Goal: Information Seeking & Learning: Learn about a topic

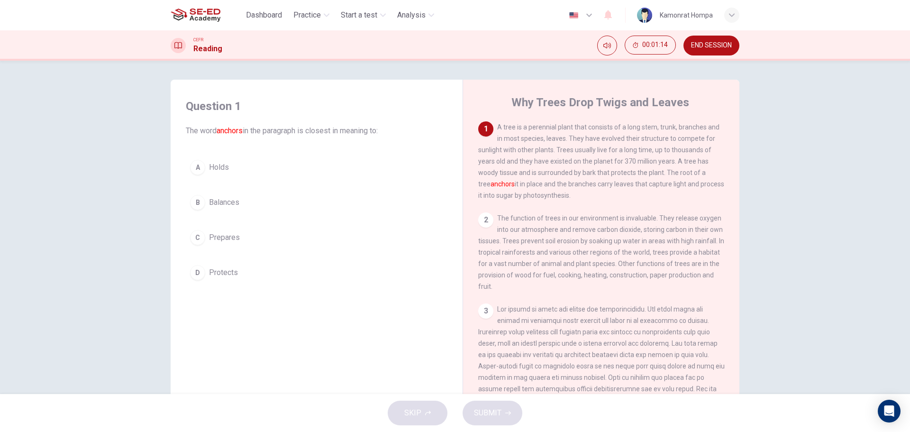
click at [223, 161] on button "A Holds" at bounding box center [317, 167] width 262 height 24
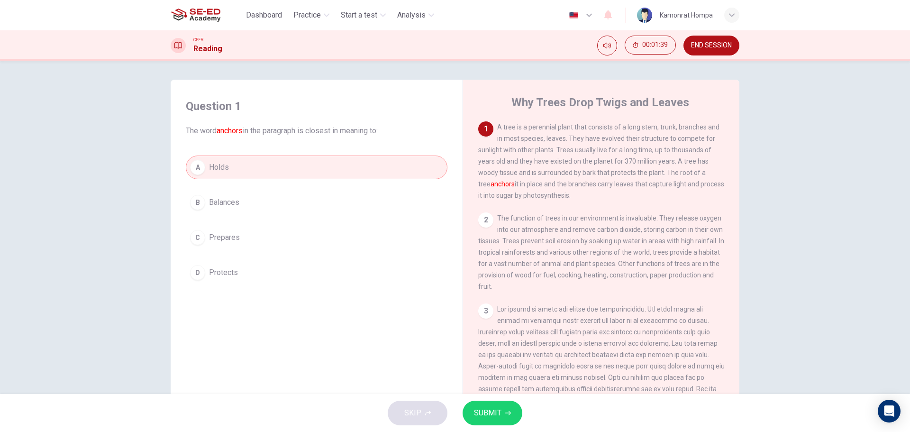
click at [238, 206] on button "B Balances" at bounding box center [317, 203] width 262 height 24
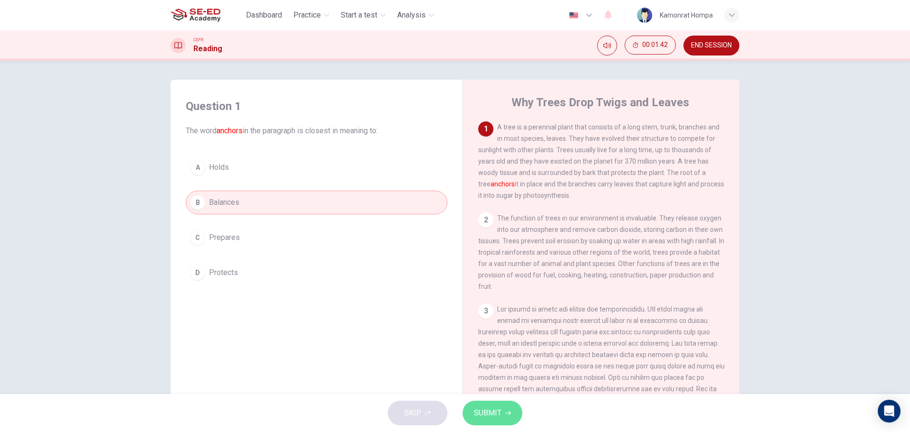
click at [497, 412] on span "SUBMIT" at bounding box center [487, 412] width 27 height 13
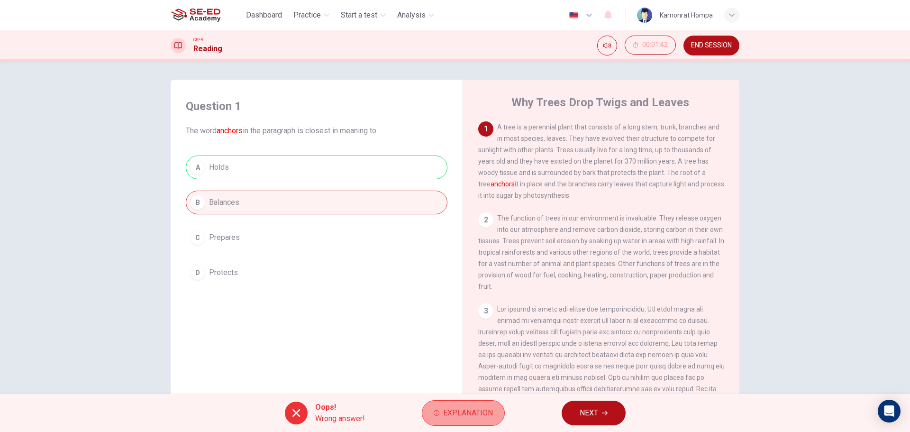
click at [485, 413] on span "Explanation" at bounding box center [468, 412] width 50 height 13
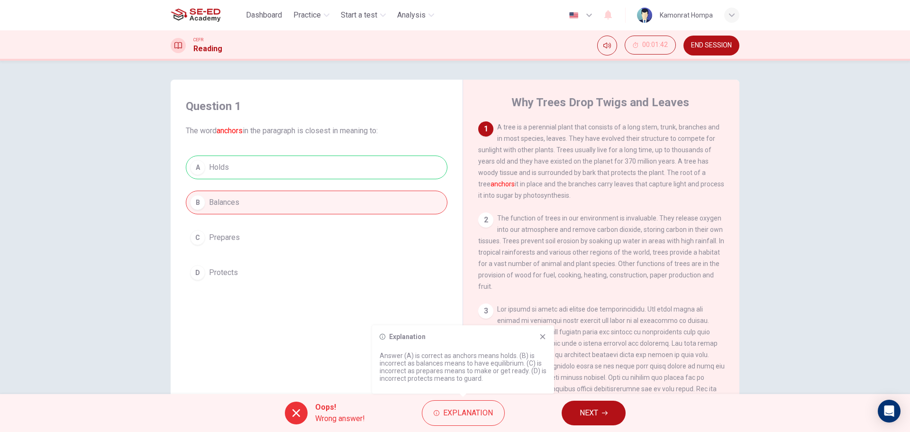
click at [540, 340] on icon at bounding box center [543, 337] width 8 height 8
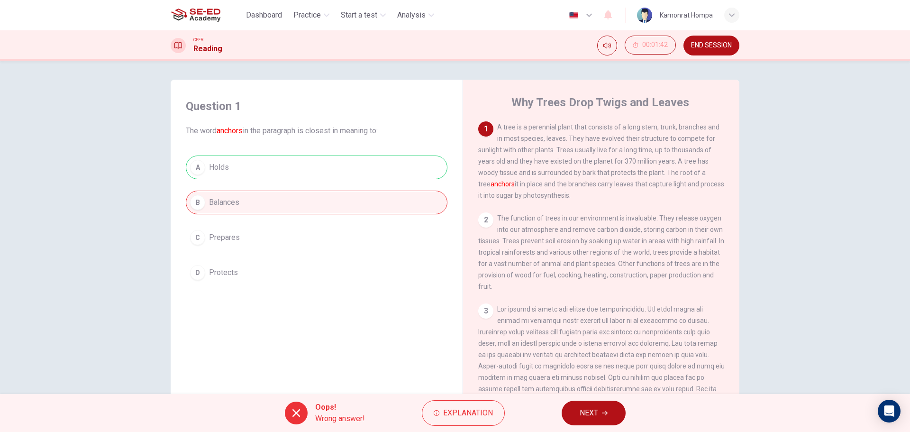
click at [584, 411] on span "NEXT" at bounding box center [589, 412] width 18 height 13
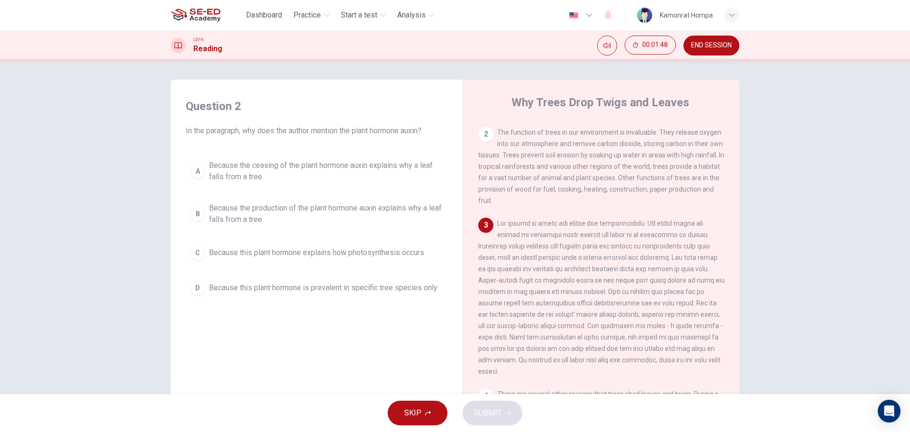
scroll to position [121, 0]
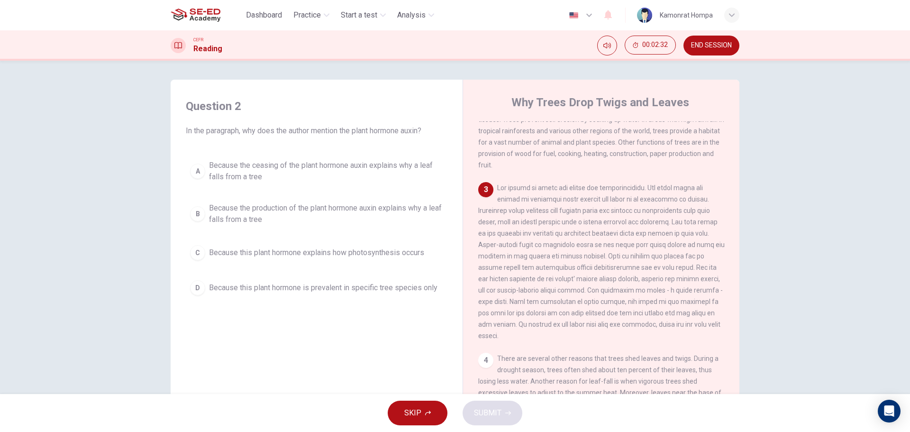
click at [276, 173] on span "Because the ceasing of the plant hormone auxin explains why a leaf falls from a…" at bounding box center [326, 171] width 234 height 23
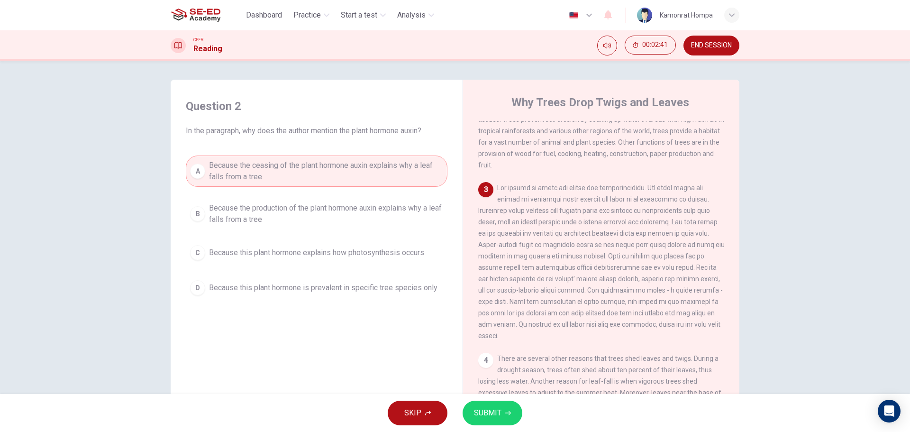
click at [302, 221] on span "Because the production of the plant hormone auxin explains why a leaf falls fro…" at bounding box center [326, 213] width 234 height 23
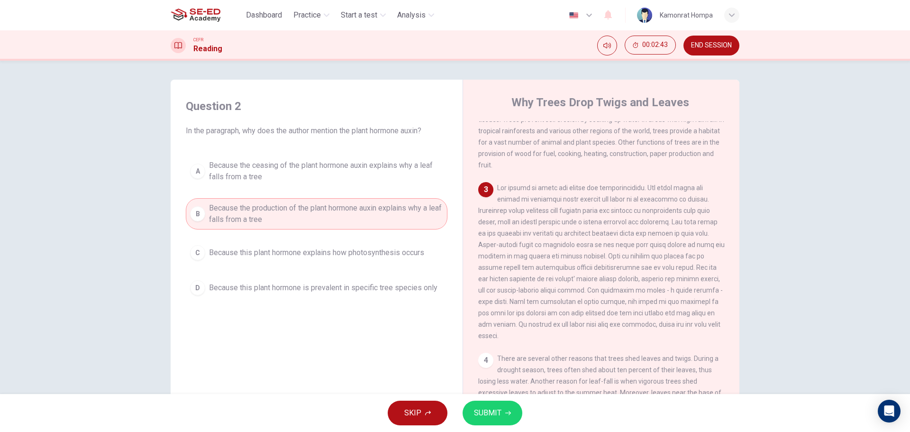
click at [511, 420] on button "SUBMIT" at bounding box center [493, 412] width 60 height 25
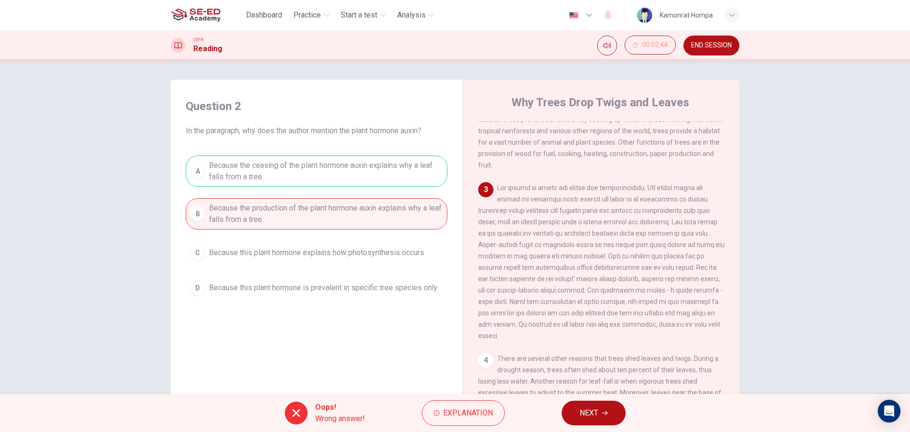
click at [591, 412] on span "NEXT" at bounding box center [589, 412] width 18 height 13
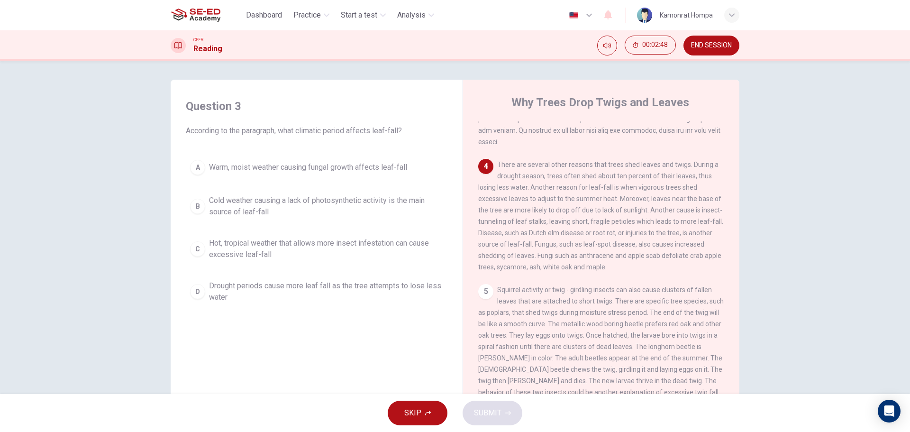
scroll to position [338, 0]
click at [290, 257] on span "Hot, tropical weather that allows more insect infestation can cause excessive l…" at bounding box center [326, 248] width 234 height 23
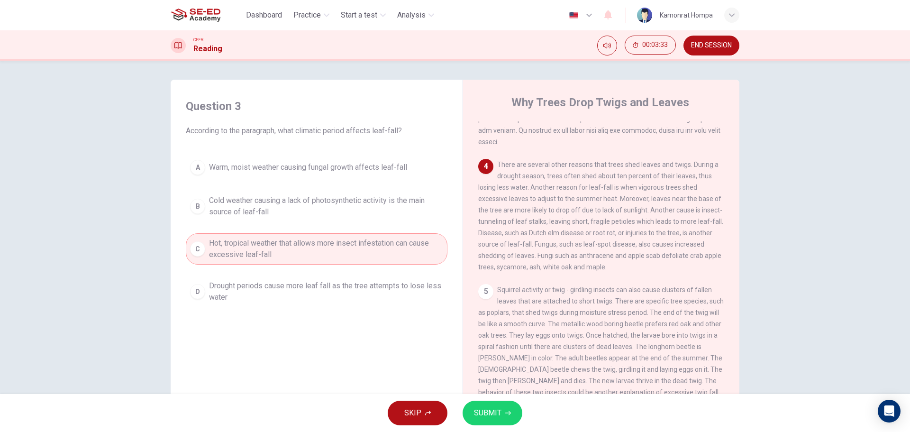
click at [513, 417] on button "SUBMIT" at bounding box center [493, 412] width 60 height 25
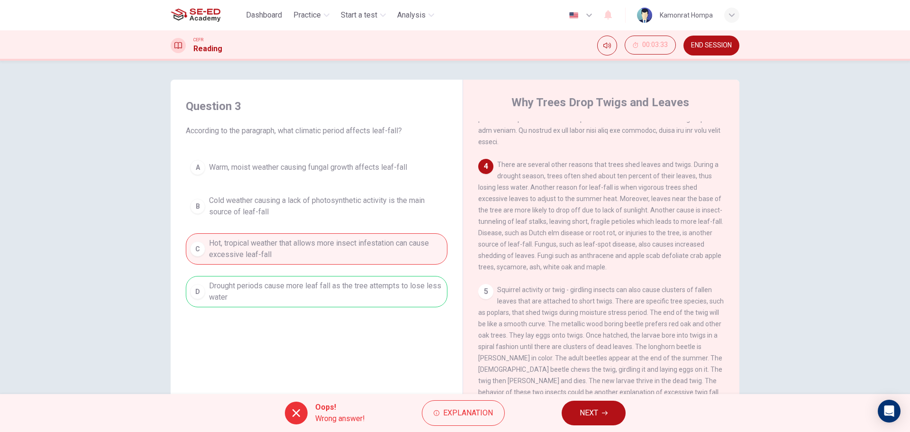
click at [589, 414] on span "NEXT" at bounding box center [589, 412] width 18 height 13
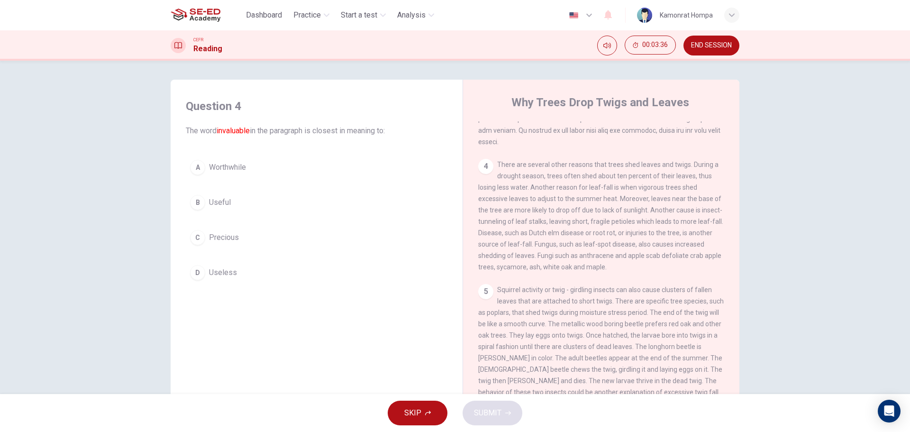
scroll to position [43, 0]
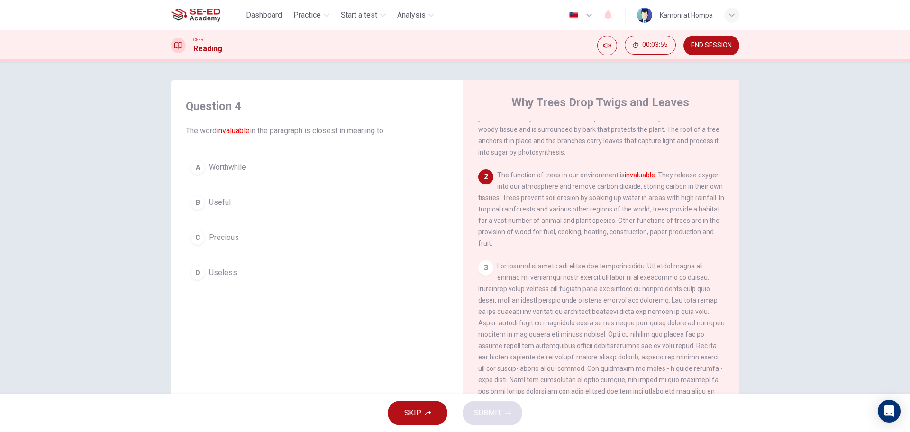
click at [200, 274] on div "D" at bounding box center [197, 272] width 15 height 15
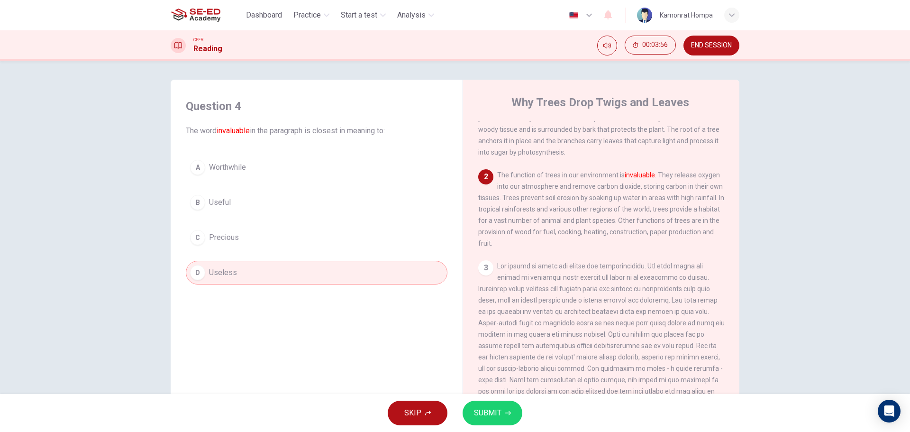
click at [494, 411] on span "SUBMIT" at bounding box center [487, 412] width 27 height 13
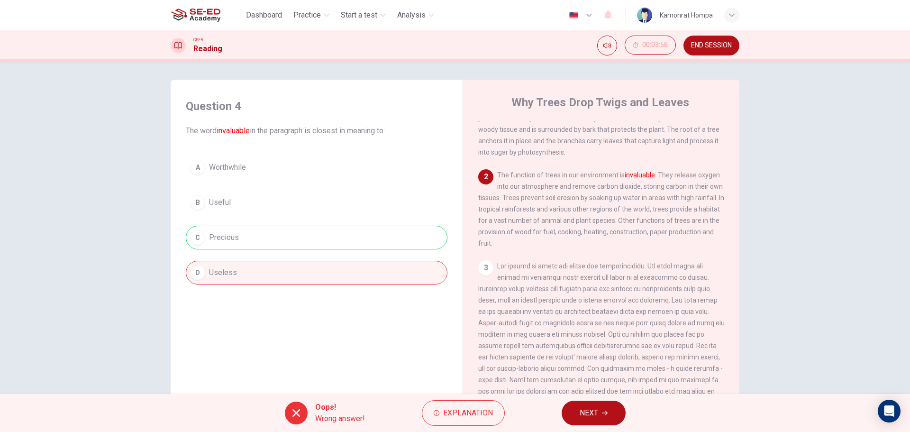
click at [578, 424] on button "NEXT" at bounding box center [594, 412] width 64 height 25
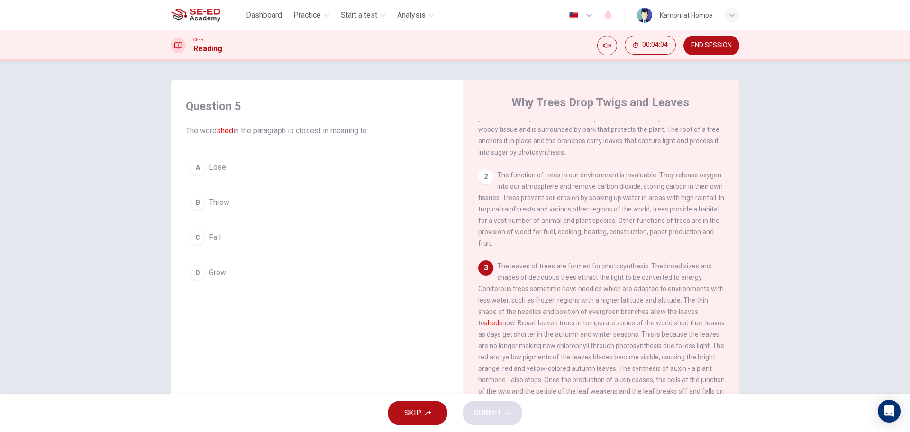
click at [728, 236] on div "1 A tree is a perennial plant that consists of a long stem, trunk, branches and…" at bounding box center [607, 265] width 259 height 288
drag, startPoint x: 711, startPoint y: 321, endPoint x: 676, endPoint y: 92, distance: 231.5
click at [699, 321] on div "1 A tree is a perennial plant that consists of a long stem, trunk, branches and…" at bounding box center [607, 265] width 259 height 288
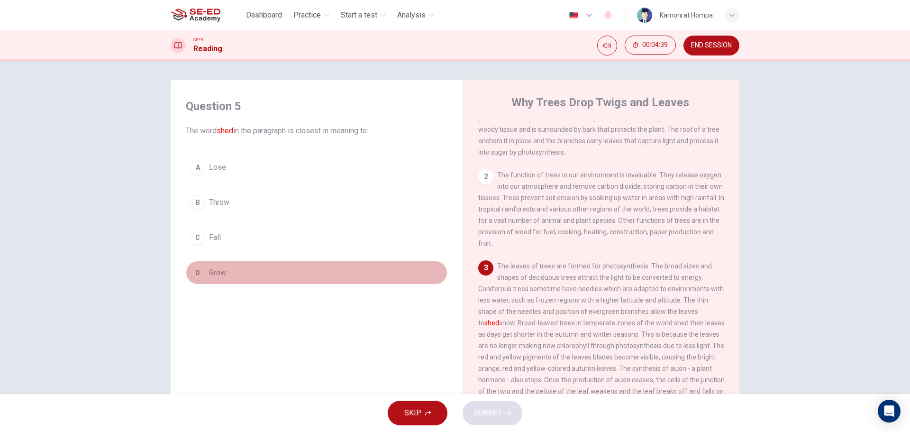
click at [220, 272] on span "Grow" at bounding box center [217, 272] width 17 height 11
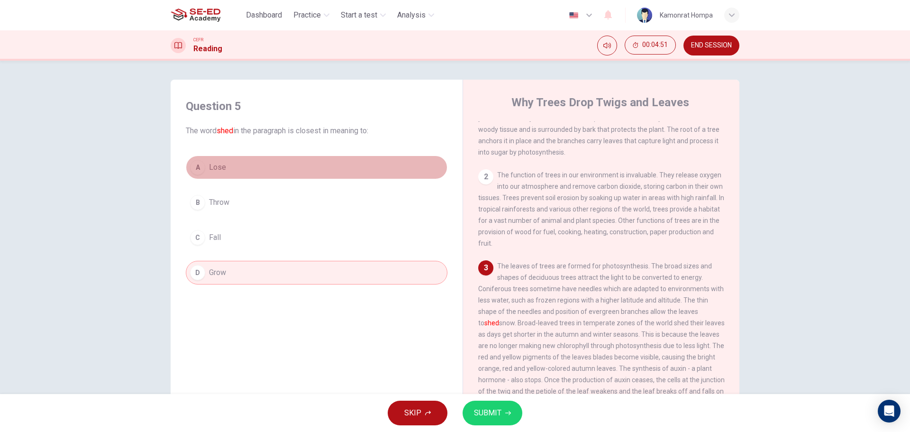
click at [223, 165] on button "A Lose" at bounding box center [317, 167] width 262 height 24
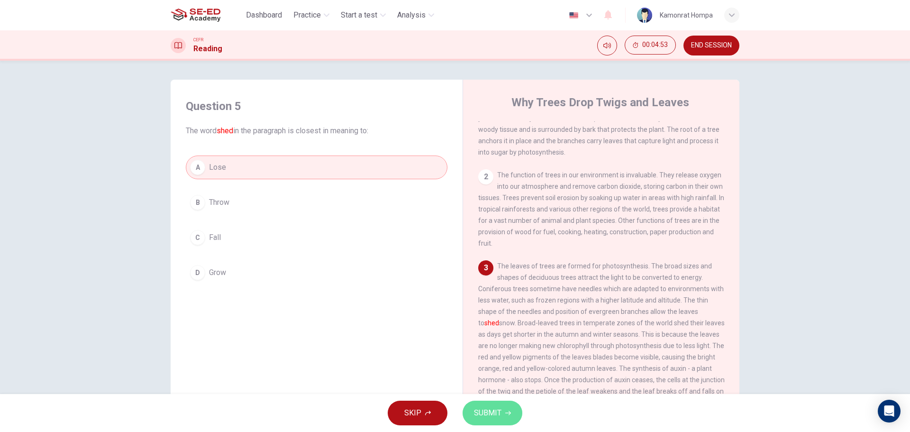
click at [471, 406] on button "SUBMIT" at bounding box center [493, 412] width 60 height 25
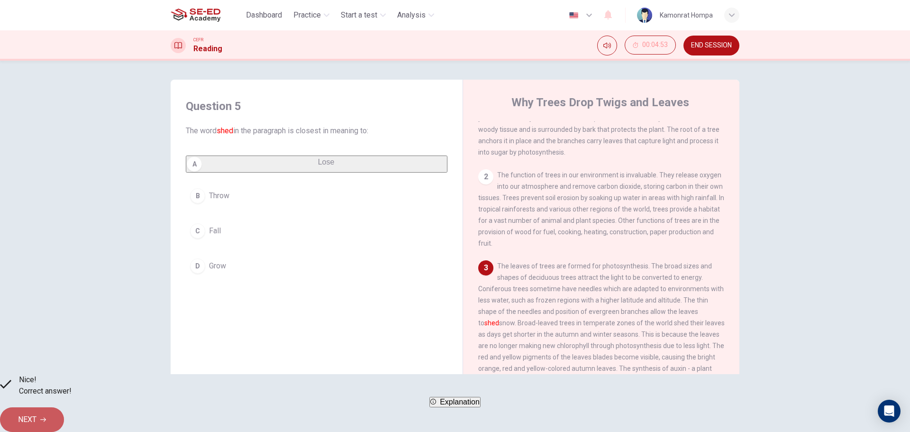
click at [46, 417] on icon "button" at bounding box center [43, 420] width 6 height 6
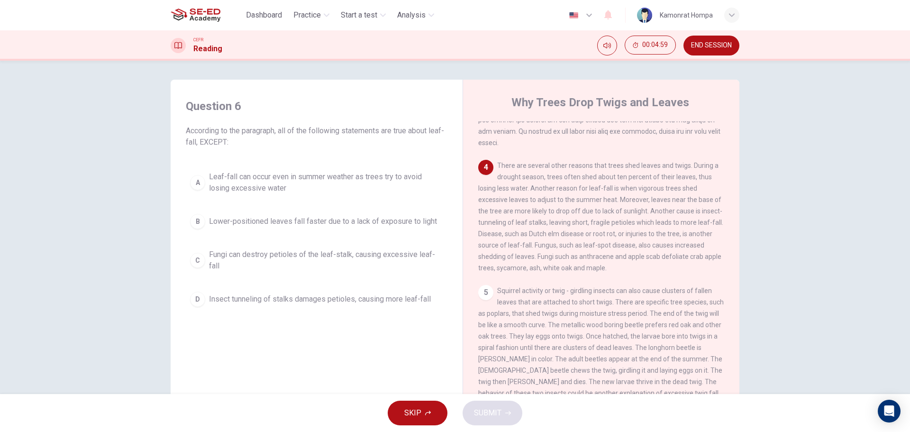
scroll to position [313, 0]
click at [400, 255] on span "Fungi can destroy petioles of the leaf-stalk, causing excessive leaf-fall" at bounding box center [326, 260] width 234 height 23
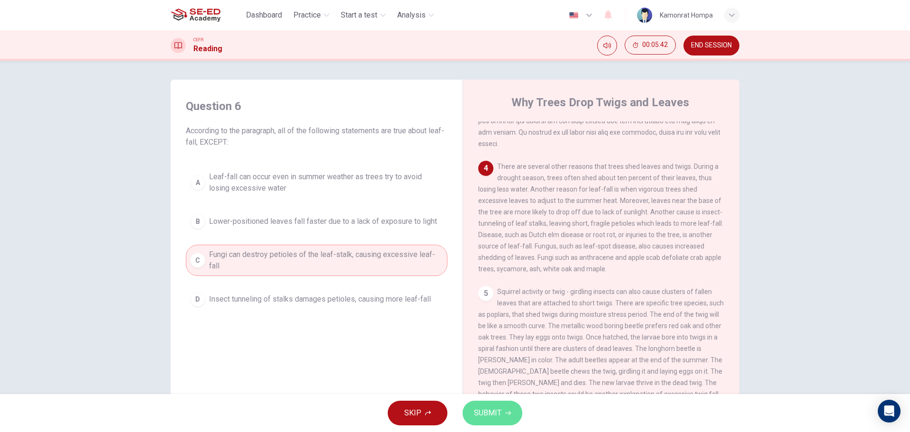
click at [500, 411] on span "SUBMIT" at bounding box center [487, 412] width 27 height 13
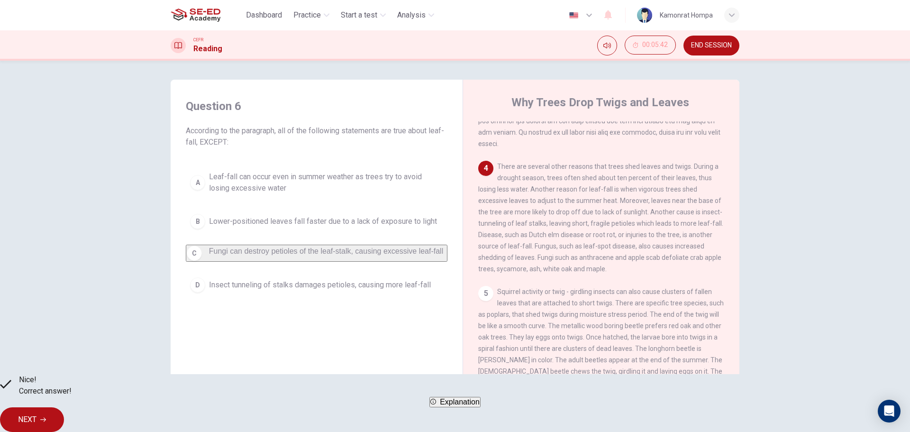
click at [36, 413] on span "NEXT" at bounding box center [27, 419] width 18 height 13
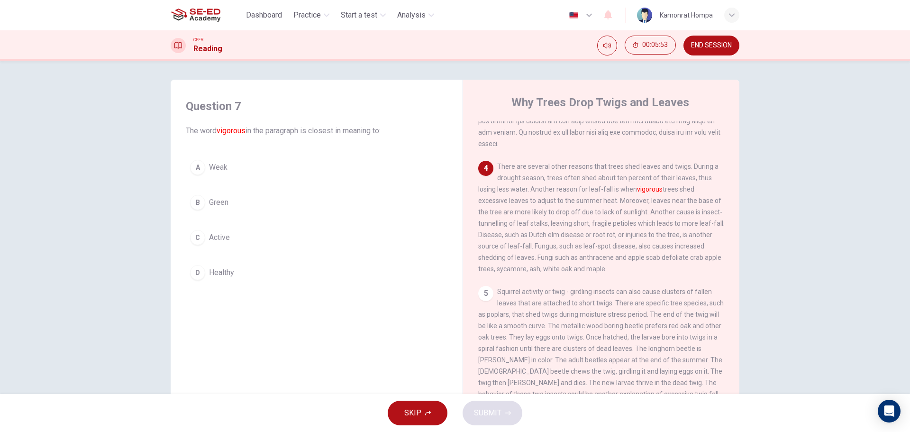
drag, startPoint x: 635, startPoint y: 203, endPoint x: 662, endPoint y: 204, distance: 26.6
click at [662, 204] on span "There are several other reasons that trees shed leaves and twigs. During a drou…" at bounding box center [601, 218] width 246 height 110
click at [199, 243] on div "C" at bounding box center [197, 237] width 15 height 15
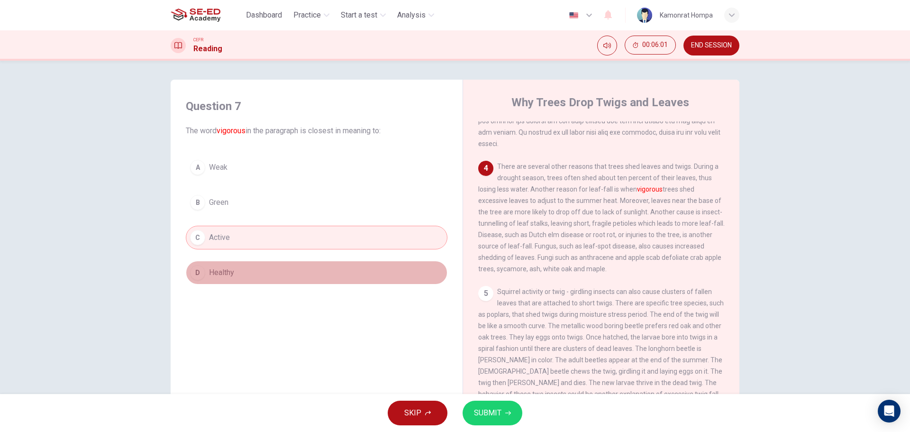
click at [217, 272] on span "Healthy" at bounding box center [221, 272] width 25 height 11
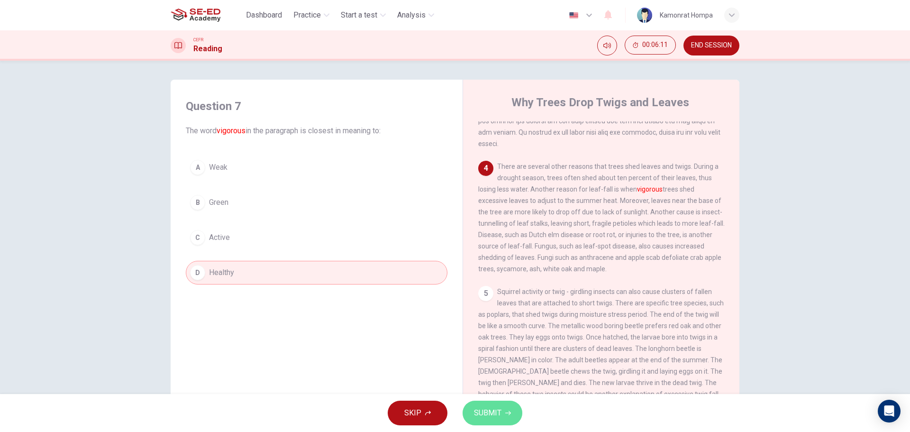
click at [510, 420] on button "SUBMIT" at bounding box center [493, 412] width 60 height 25
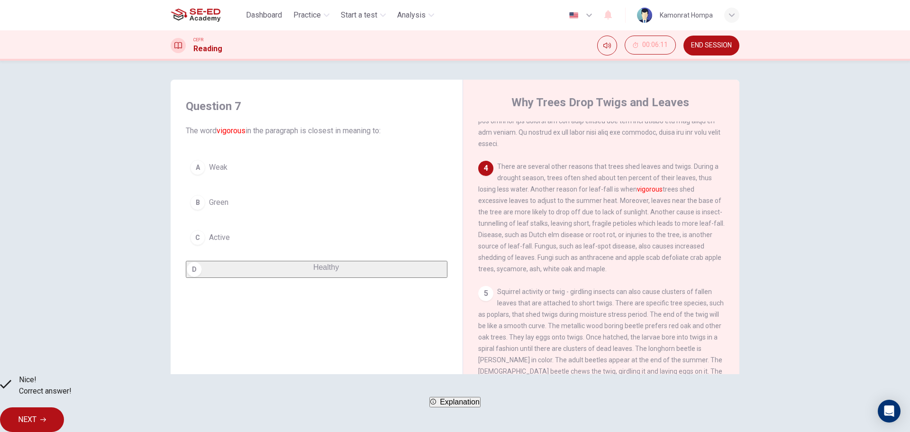
click at [36, 413] on span "NEXT" at bounding box center [27, 419] width 18 height 13
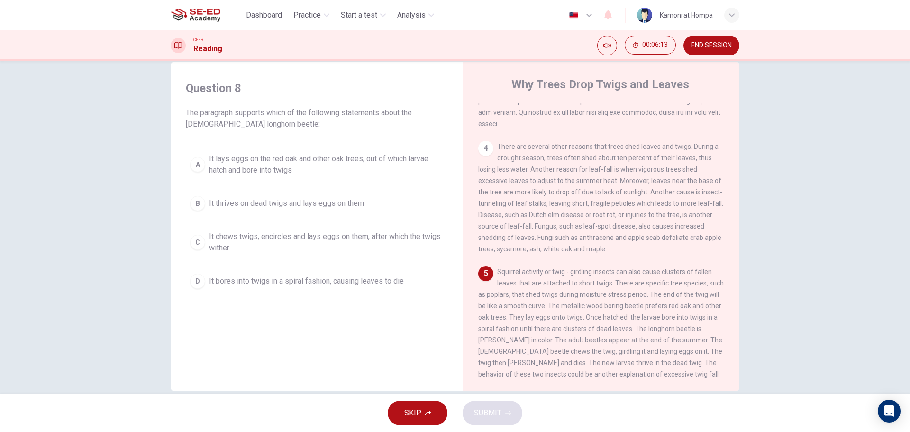
scroll to position [34, 0]
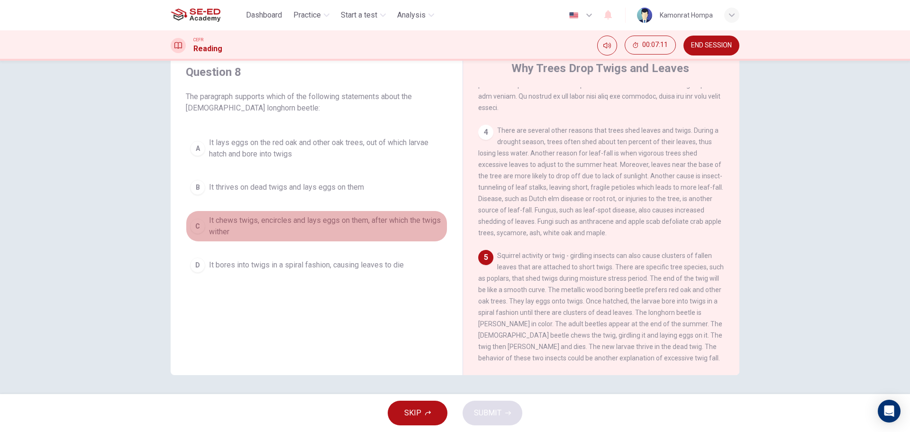
click at [258, 223] on span "It chews twigs, encircles and lays eggs on them, after which the twigs wither" at bounding box center [326, 226] width 234 height 23
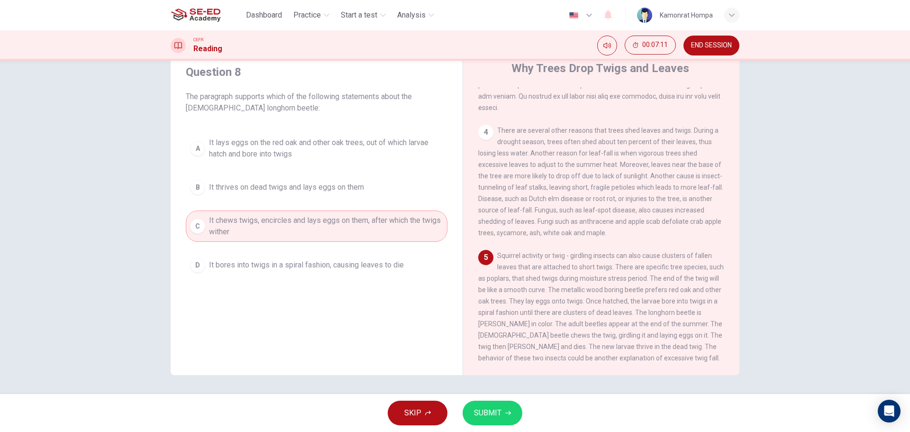
click at [494, 405] on button "SUBMIT" at bounding box center [493, 412] width 60 height 25
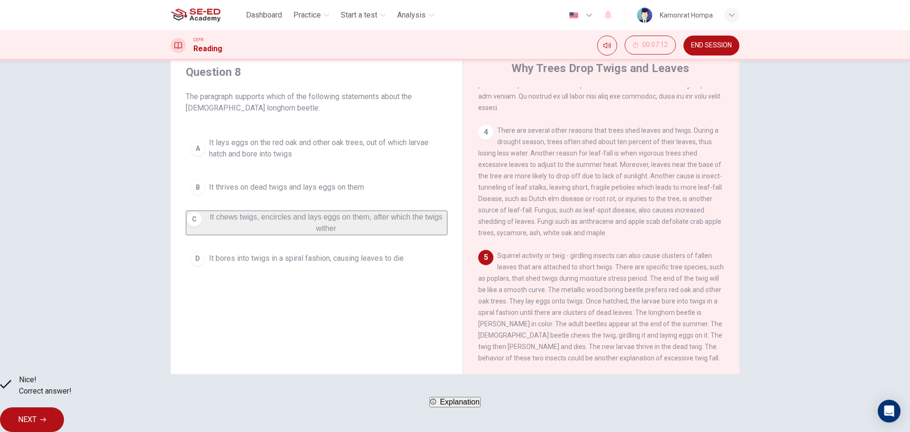
click at [64, 410] on button "NEXT" at bounding box center [32, 419] width 64 height 25
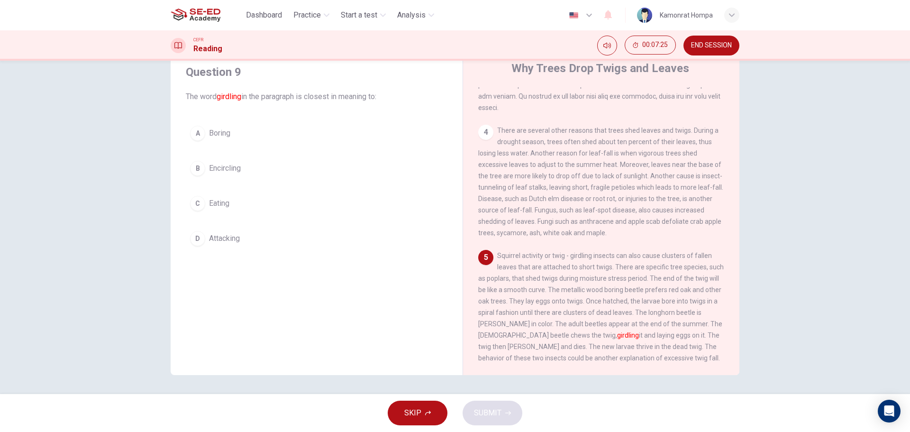
click at [233, 168] on span "Encircling" at bounding box center [225, 168] width 32 height 11
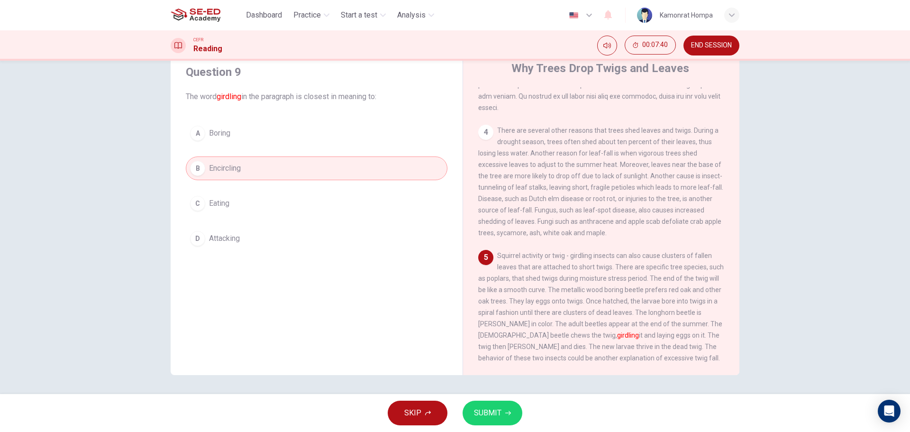
click at [520, 411] on button "SUBMIT" at bounding box center [493, 412] width 60 height 25
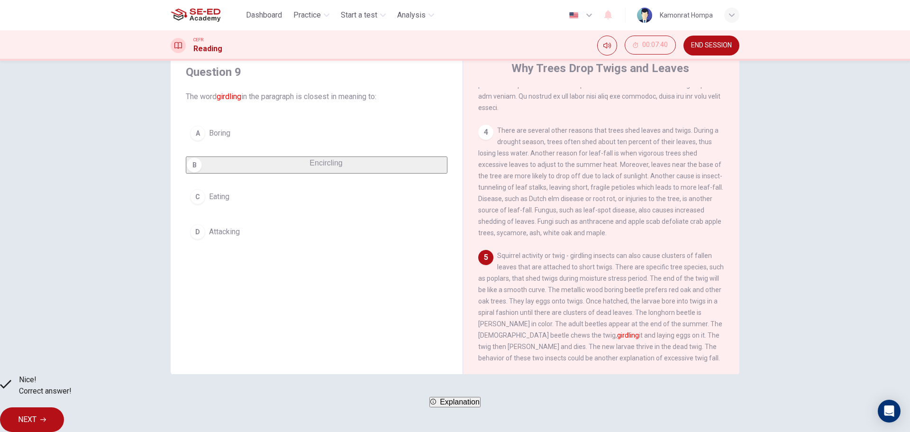
click at [36, 413] on span "NEXT" at bounding box center [27, 419] width 18 height 13
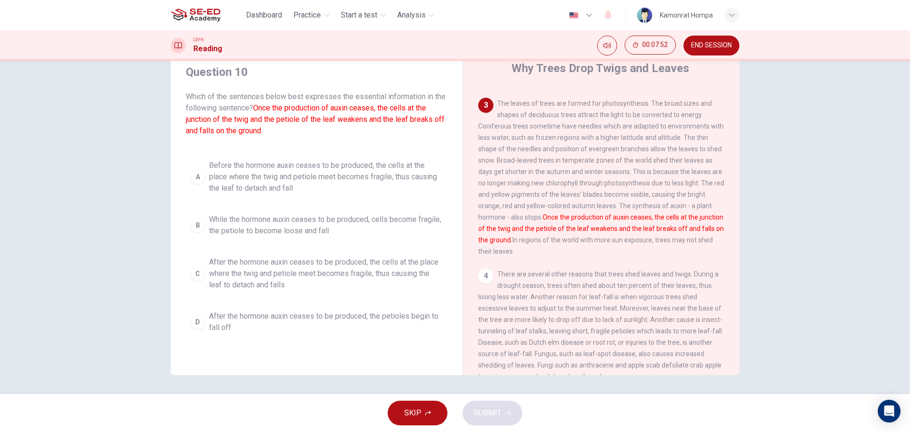
scroll to position [148, 0]
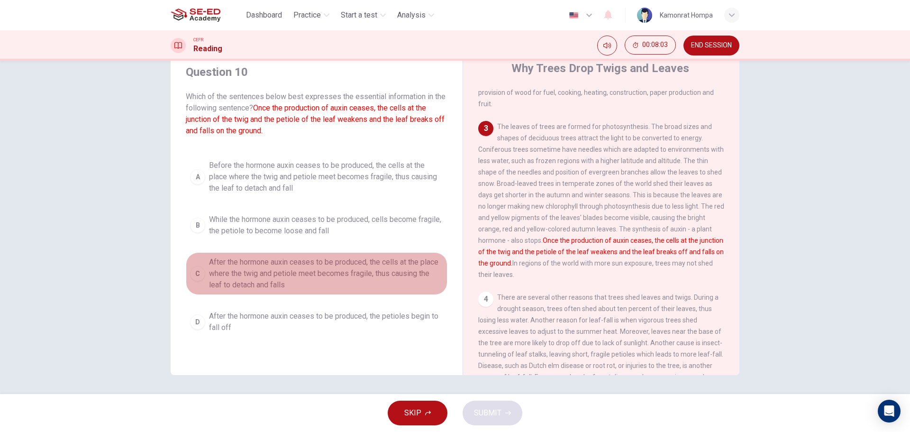
click at [328, 270] on span "After the hormone auxin ceases to be produced, the cells at the place where the…" at bounding box center [326, 273] width 234 height 34
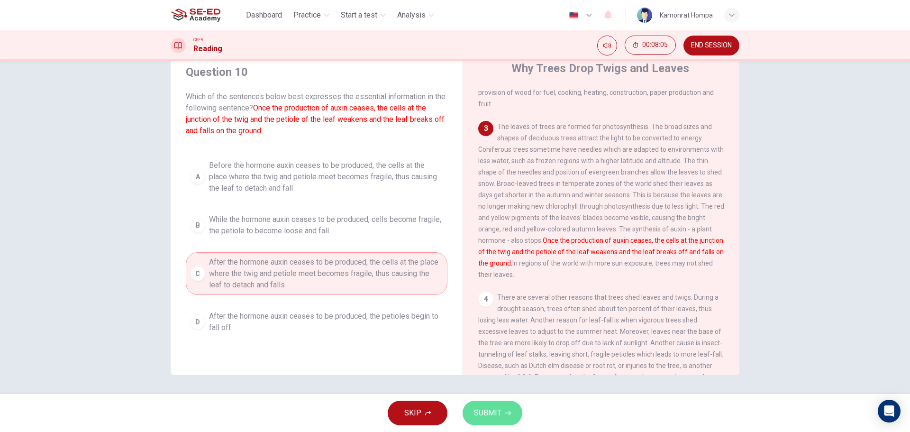
click at [494, 408] on span "SUBMIT" at bounding box center [487, 412] width 27 height 13
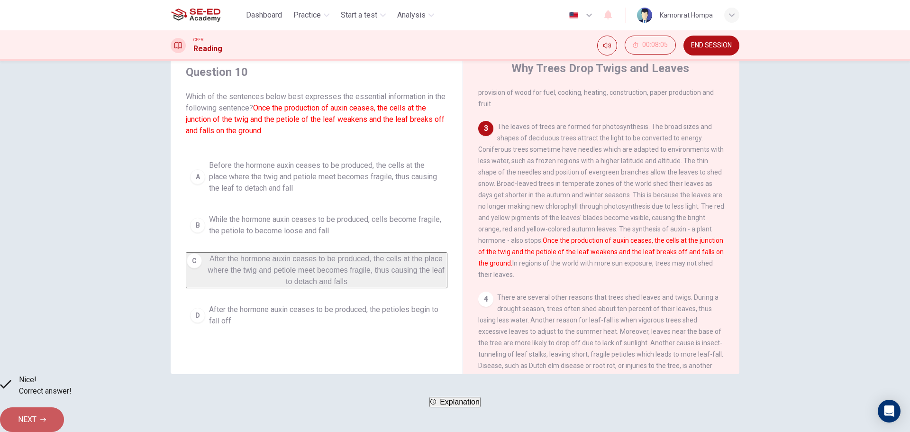
click at [64, 407] on button "NEXT" at bounding box center [32, 419] width 64 height 25
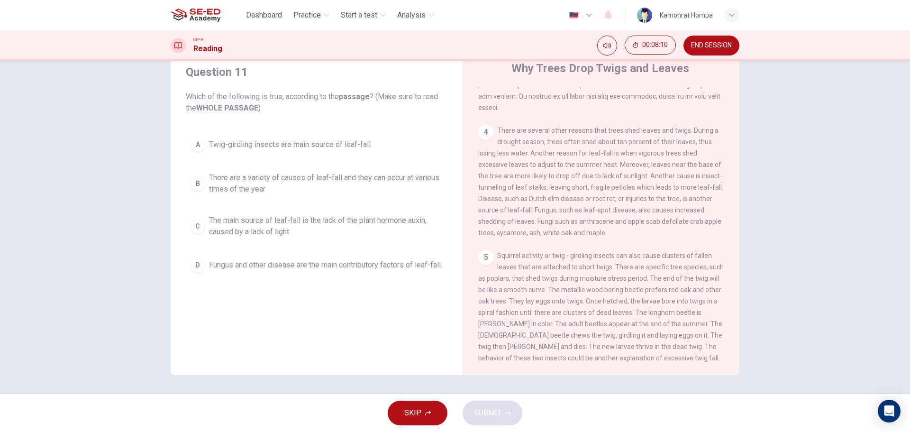
scroll to position [0, 0]
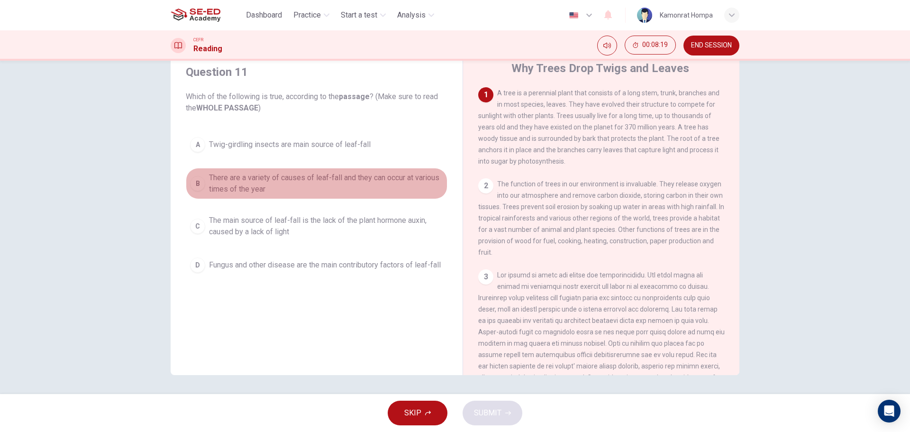
click at [374, 185] on span "There are a variety of causes of leaf-fall and they can occur at various times …" at bounding box center [326, 183] width 234 height 23
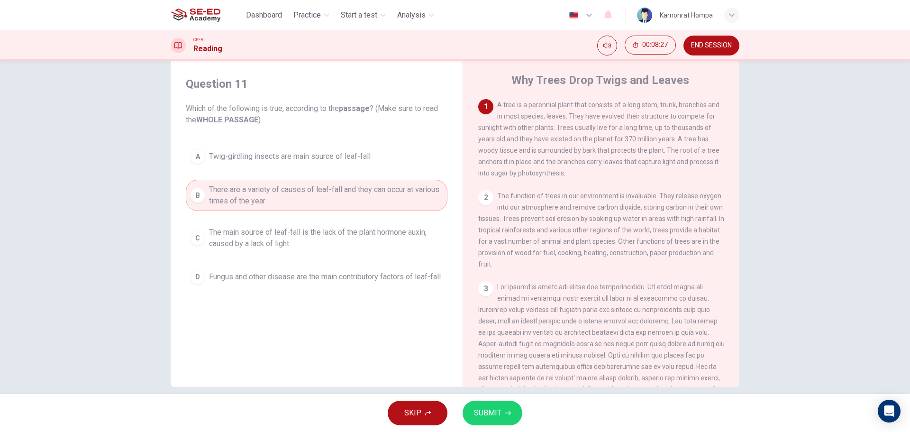
scroll to position [34, 0]
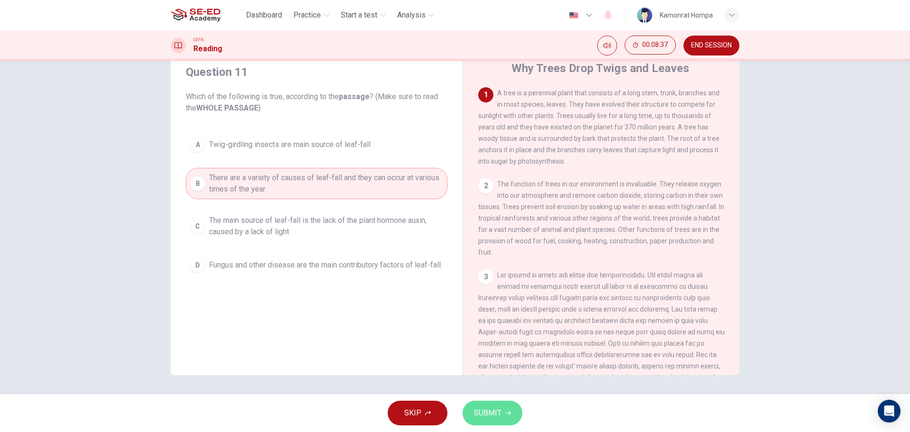
click at [507, 409] on button "SUBMIT" at bounding box center [493, 412] width 60 height 25
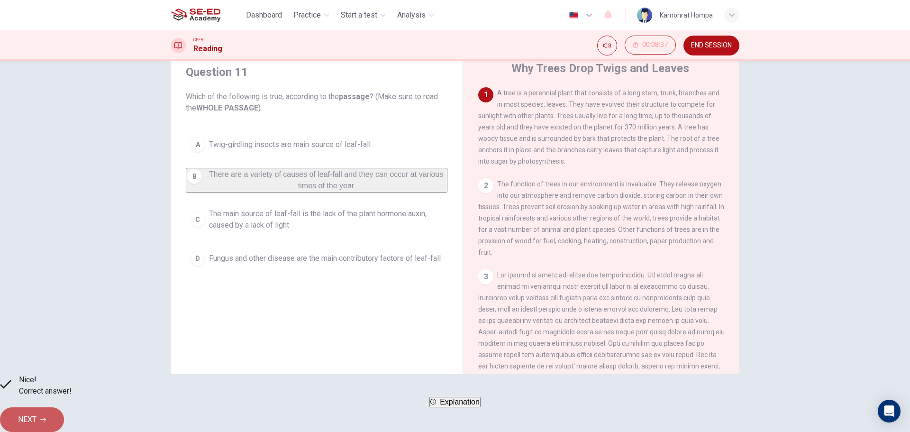
click at [36, 413] on span "NEXT" at bounding box center [27, 419] width 18 height 13
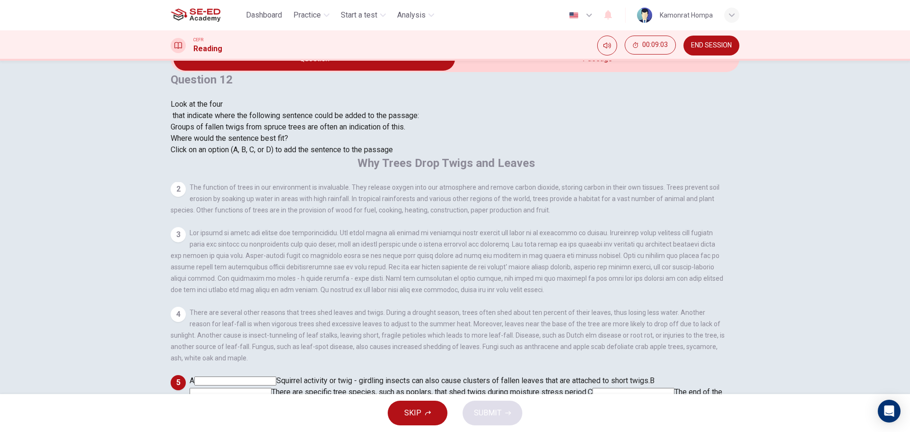
scroll to position [340, 0]
click at [272, 388] on input at bounding box center [231, 392] width 82 height 9
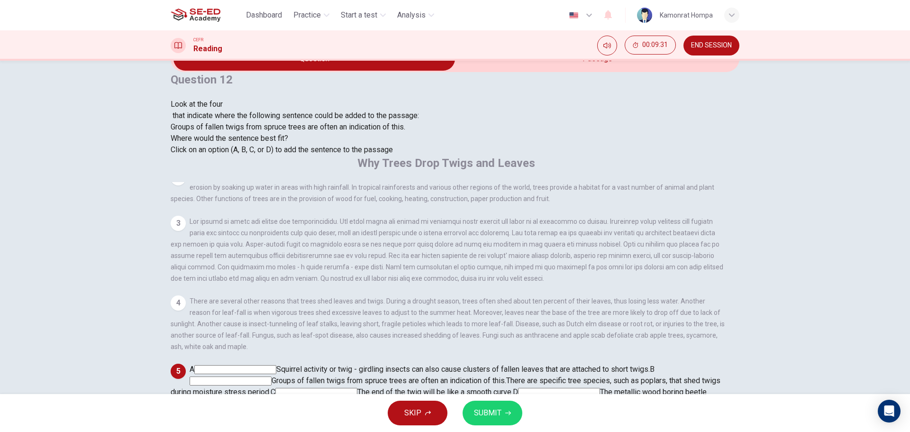
click at [509, 401] on button "SUBMIT" at bounding box center [493, 412] width 60 height 25
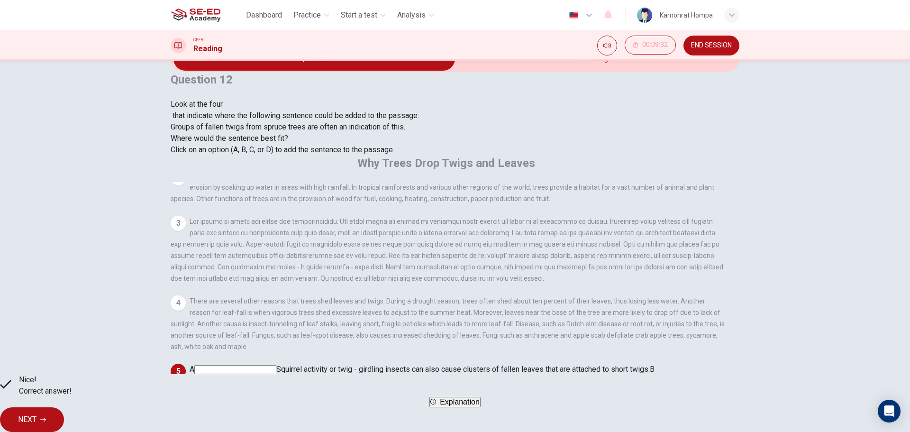
click at [36, 413] on span "NEXT" at bounding box center [27, 419] width 18 height 13
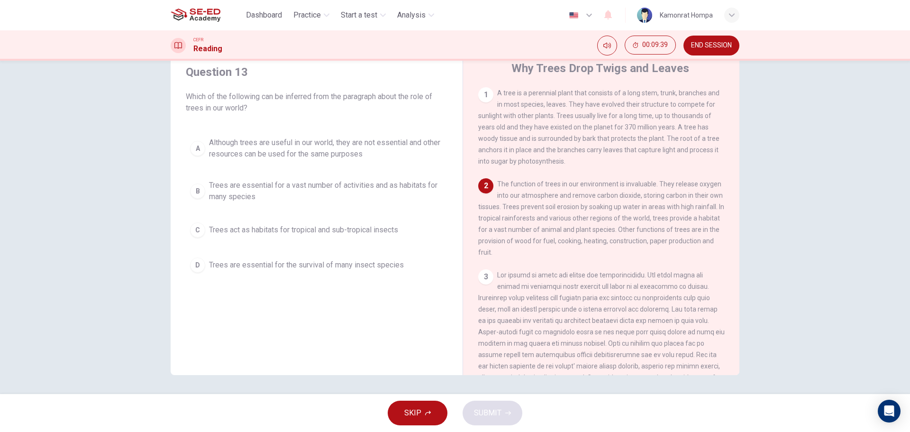
click at [725, 195] on div "1 A tree is a perennial plant that consists of a long stem, trunk, branches and…" at bounding box center [607, 231] width 259 height 288
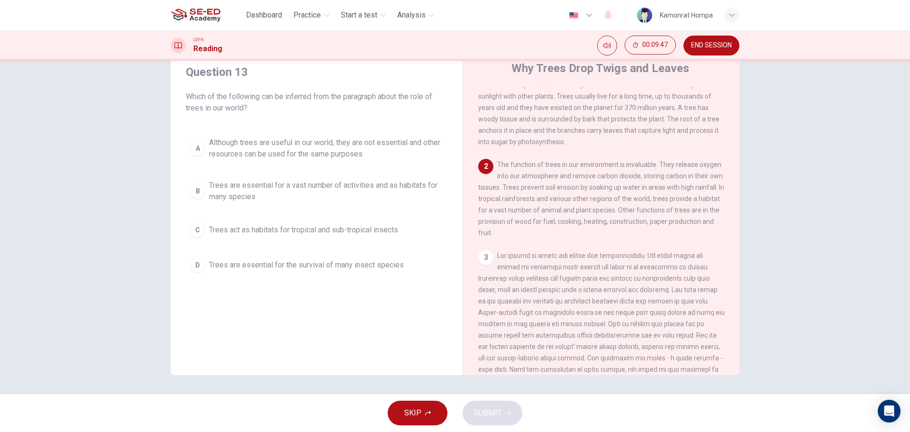
scroll to position [23, 0]
click at [390, 200] on span "Trees are essential for a vast number of activities and as habitats for many sp…" at bounding box center [326, 191] width 234 height 23
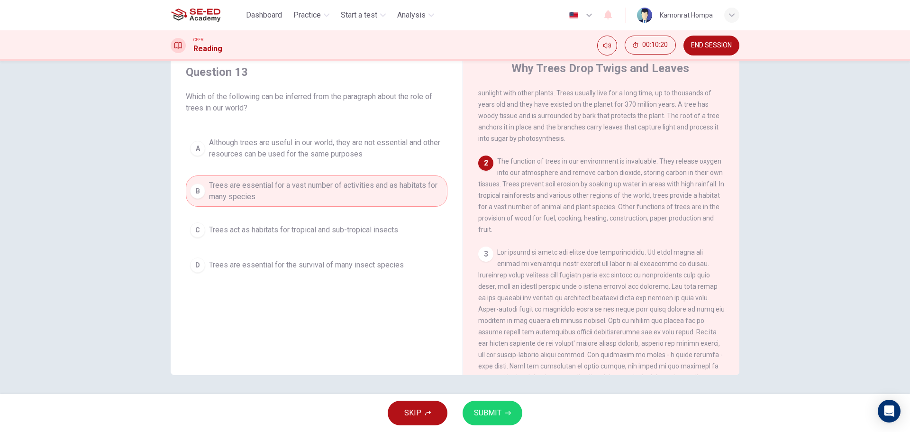
click at [502, 412] on button "SUBMIT" at bounding box center [493, 412] width 60 height 25
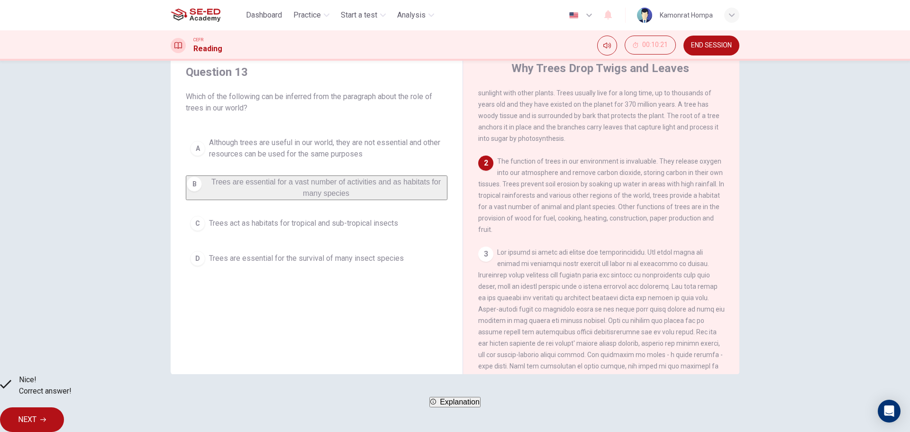
click at [64, 416] on button "NEXT" at bounding box center [32, 419] width 64 height 25
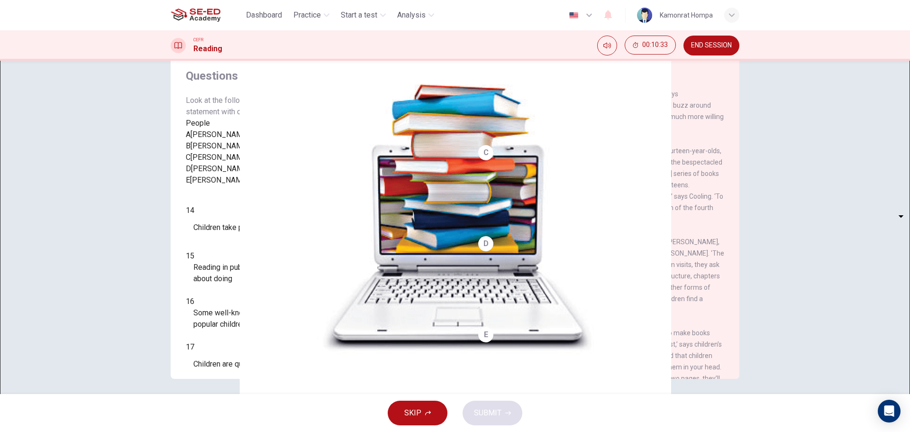
scroll to position [143, 0]
click at [429, 412] on icon "button" at bounding box center [428, 412] width 6 height 5
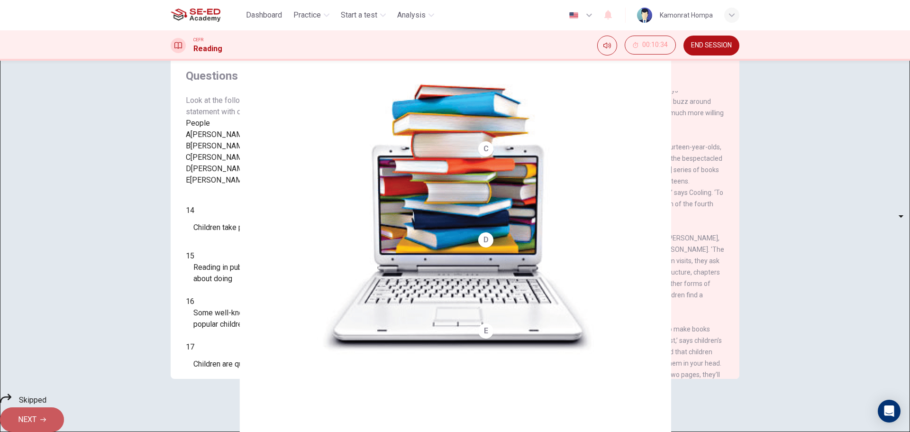
click at [64, 421] on button "NEXT" at bounding box center [32, 419] width 64 height 25
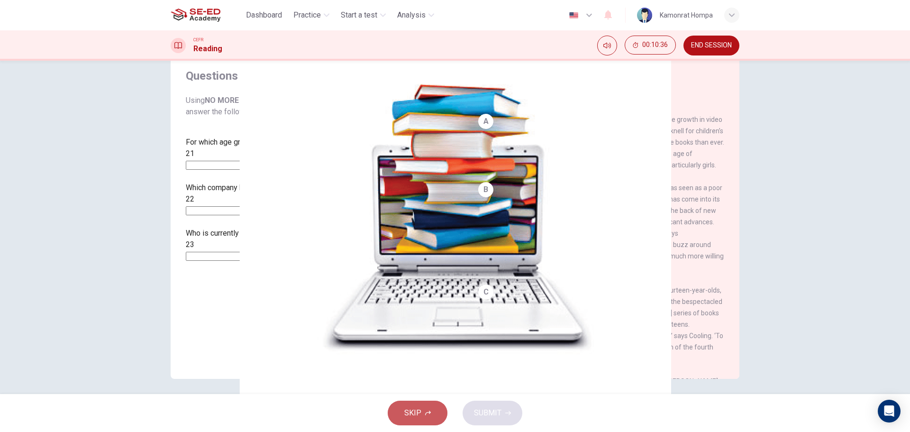
click at [442, 413] on button "SKIP" at bounding box center [418, 412] width 60 height 25
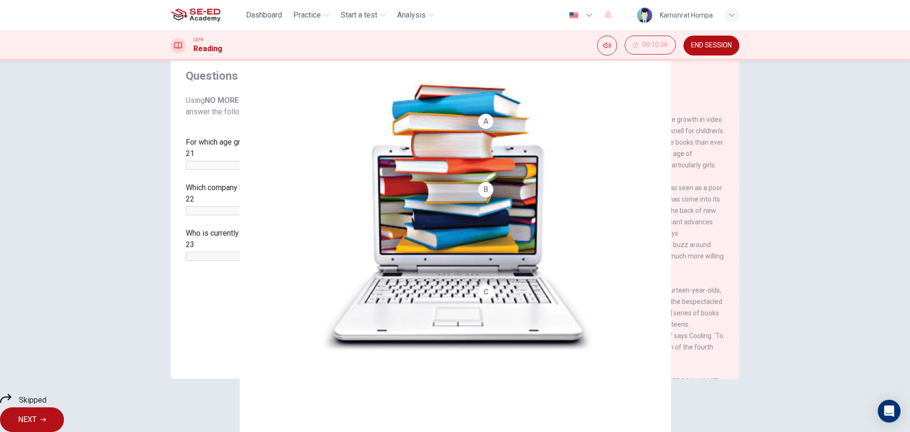
click at [36, 413] on span "NEXT" at bounding box center [27, 419] width 18 height 13
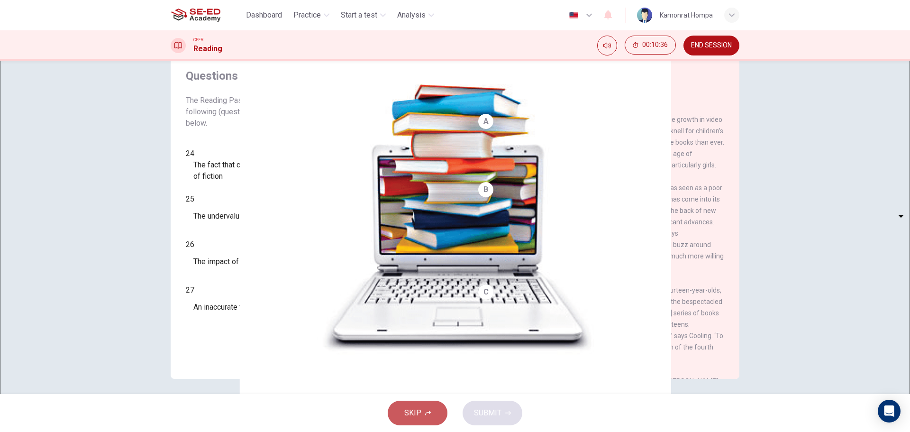
click at [432, 415] on button "SKIP" at bounding box center [418, 412] width 60 height 25
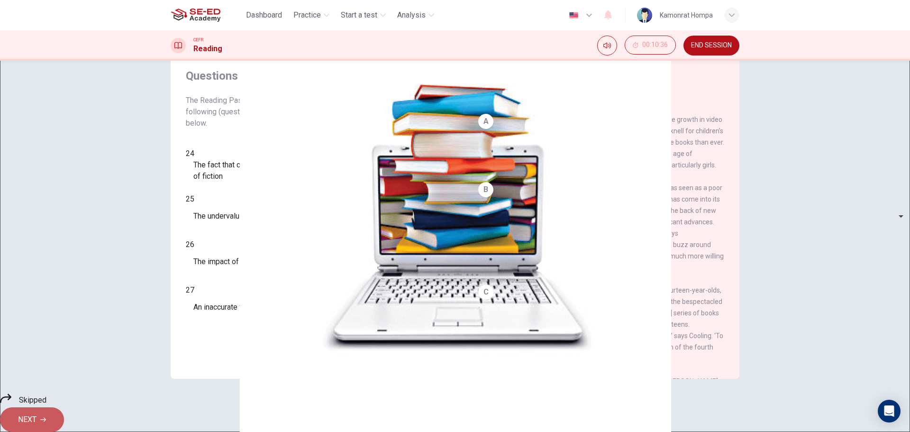
click at [36, 413] on span "NEXT" at bounding box center [27, 419] width 18 height 13
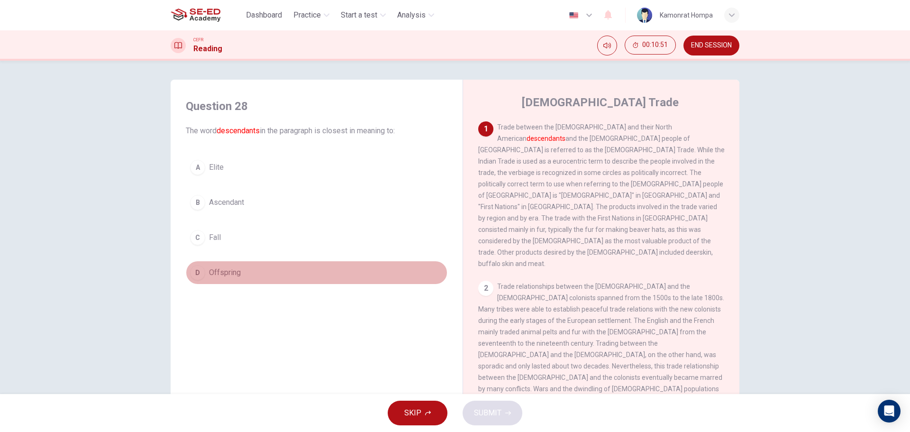
click at [227, 276] on span "Offspring" at bounding box center [225, 272] width 32 height 11
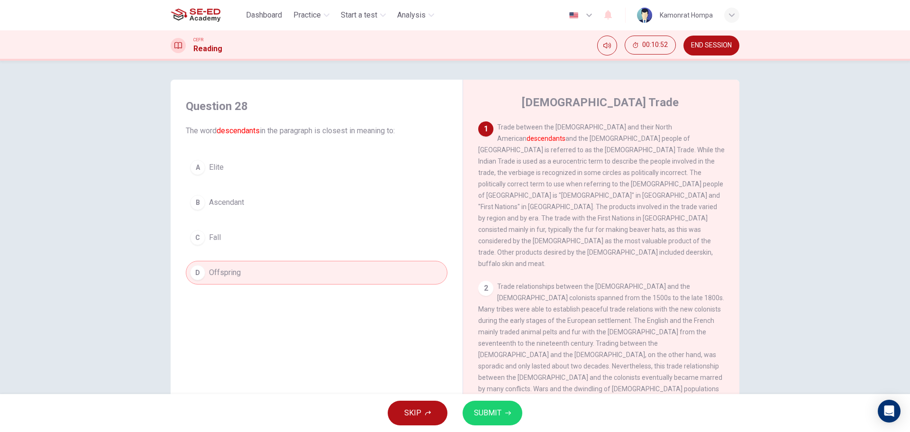
click at [491, 415] on span "SUBMIT" at bounding box center [487, 412] width 27 height 13
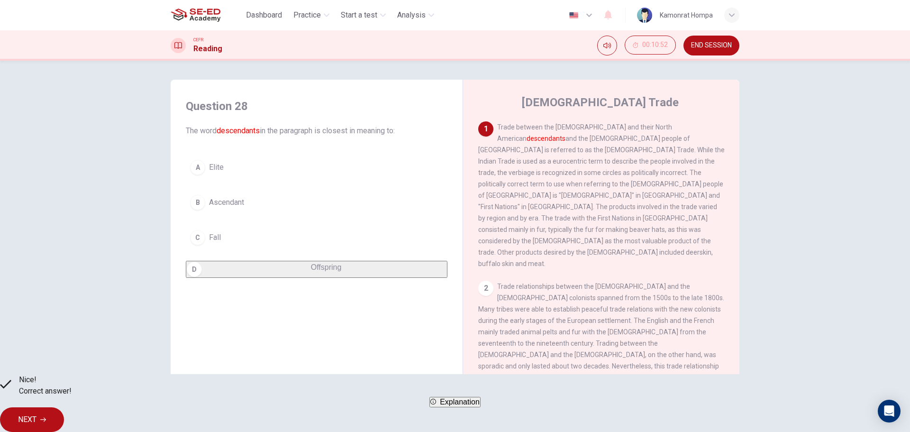
click at [477, 406] on span "Explanation" at bounding box center [460, 402] width 40 height 8
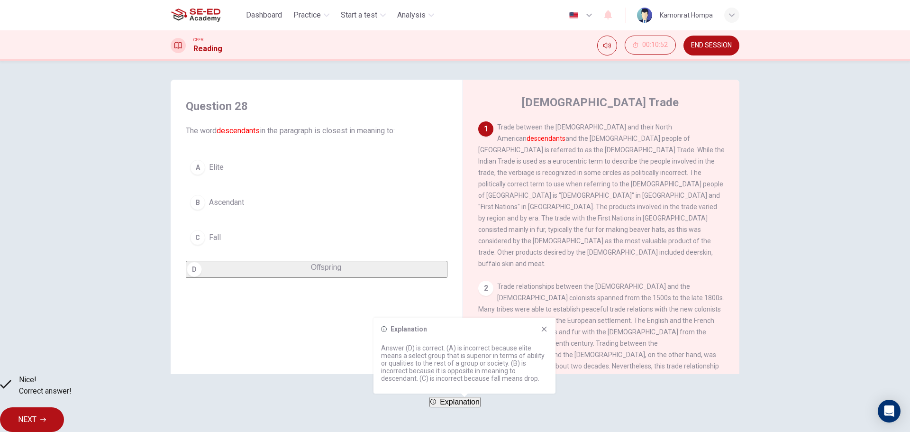
click at [476, 406] on span "Explanation" at bounding box center [460, 402] width 40 height 8
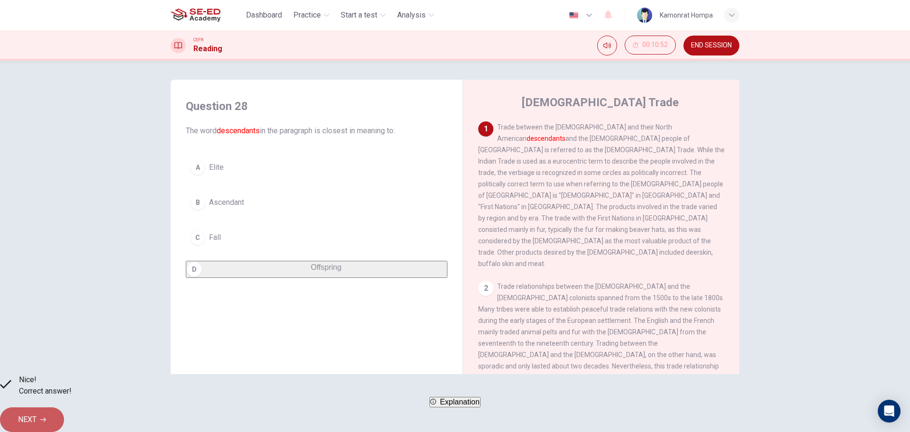
click at [64, 424] on button "NEXT" at bounding box center [32, 419] width 64 height 25
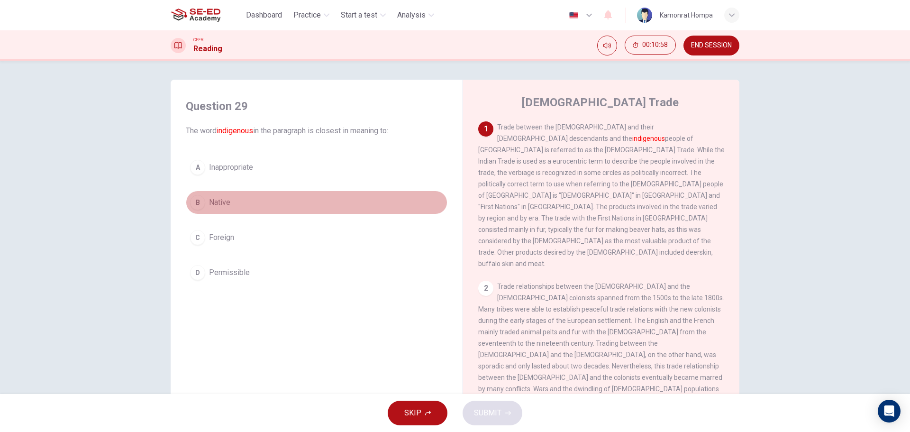
click at [209, 198] on span "Native" at bounding box center [219, 202] width 21 height 11
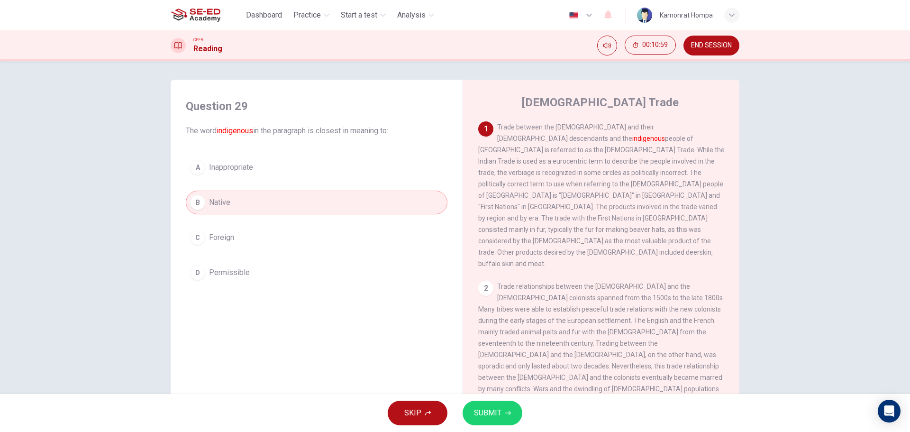
click at [492, 419] on button "SUBMIT" at bounding box center [493, 412] width 60 height 25
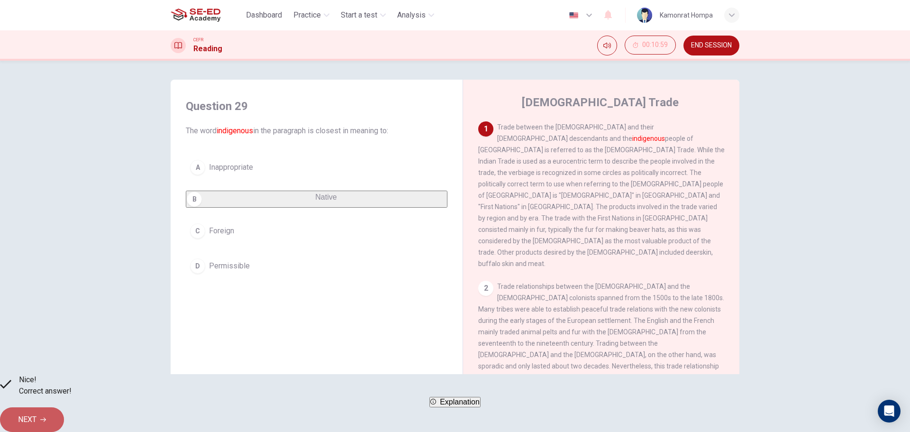
click at [46, 418] on icon "button" at bounding box center [43, 420] width 6 height 4
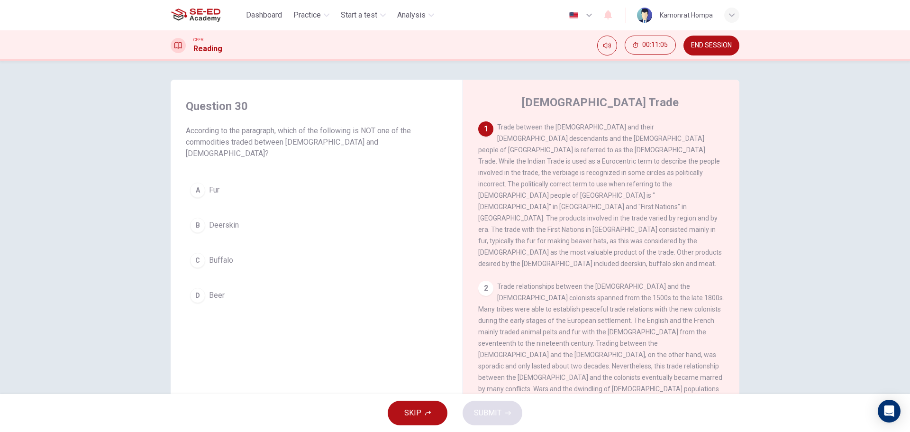
click at [729, 199] on div "1 Trade between the Europeans and their North American descendants and the indi…" at bounding box center [607, 265] width 259 height 288
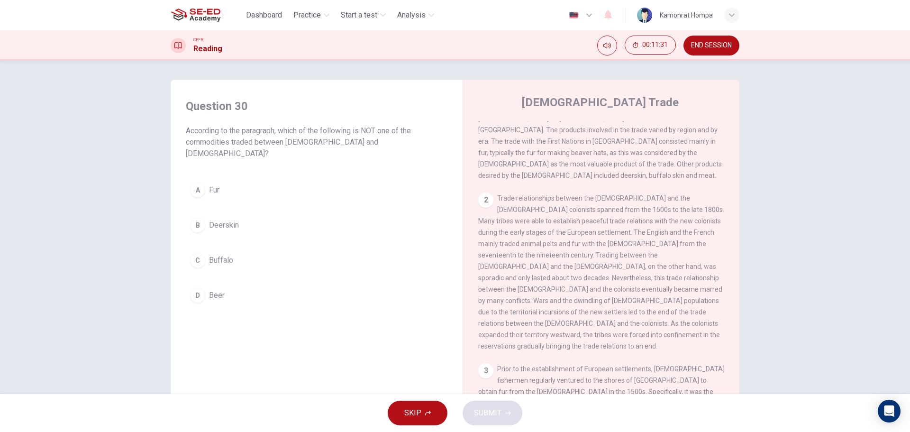
scroll to position [91, 0]
click at [221, 255] on span "Buffalo" at bounding box center [221, 260] width 24 height 11
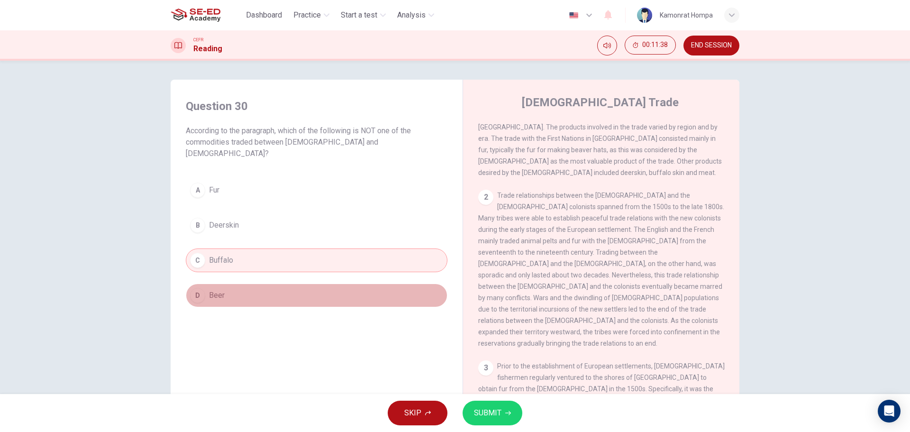
click at [210, 283] on button "D Beer" at bounding box center [317, 295] width 262 height 24
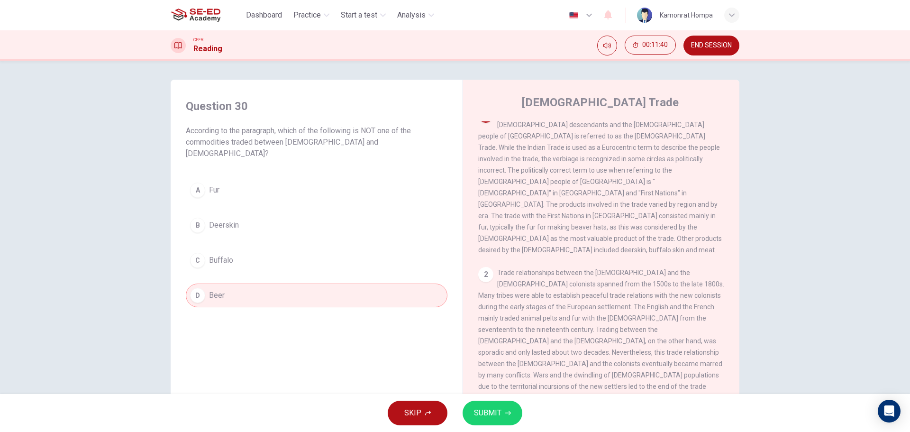
scroll to position [0, 0]
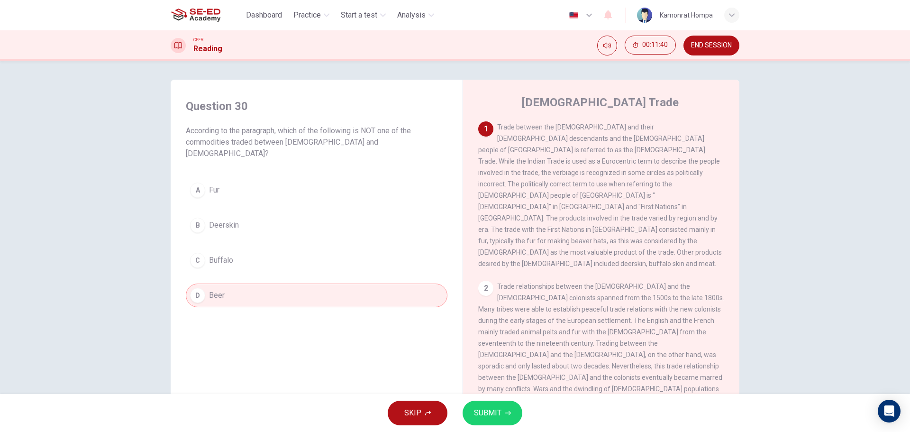
click at [515, 417] on button "SUBMIT" at bounding box center [493, 412] width 60 height 25
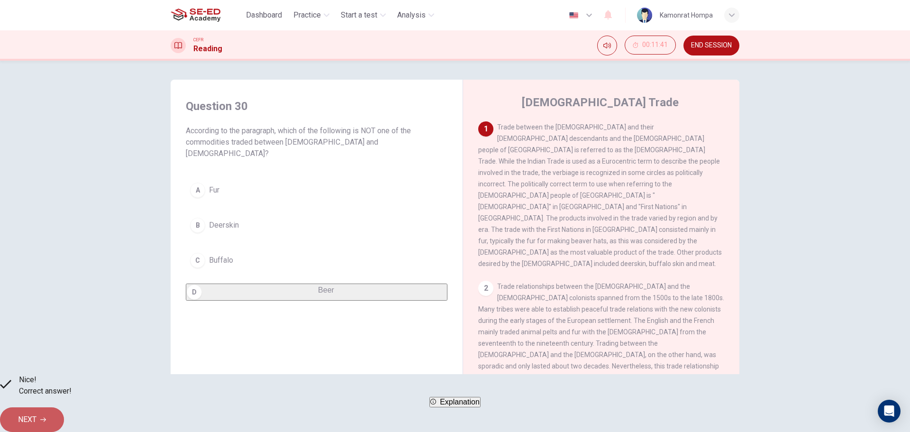
click at [36, 413] on span "NEXT" at bounding box center [27, 419] width 18 height 13
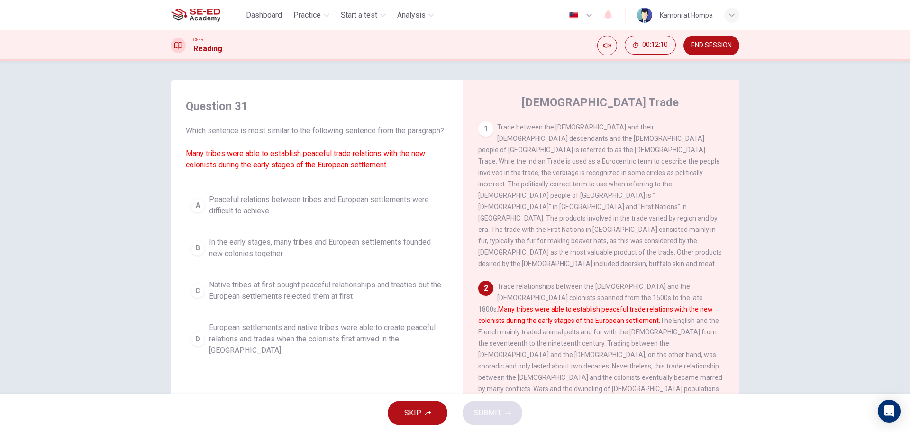
click at [410, 341] on span "European settlements and native tribes were able to create peaceful relations a…" at bounding box center [326, 339] width 234 height 34
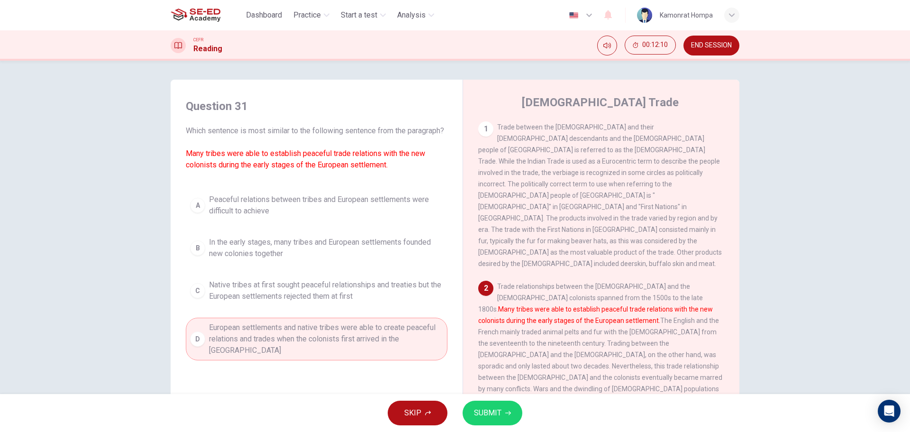
click at [481, 410] on span "SUBMIT" at bounding box center [487, 412] width 27 height 13
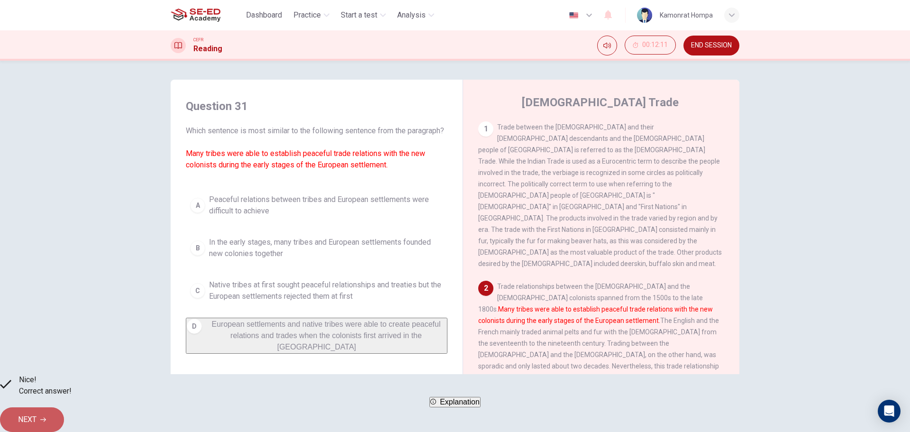
click at [36, 413] on span "NEXT" at bounding box center [27, 419] width 18 height 13
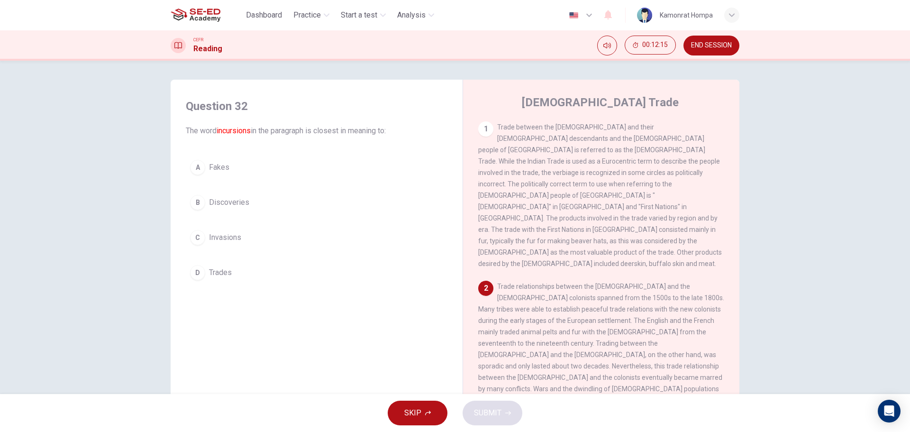
click at [724, 221] on div "1 Trade between the Europeans and their North American descendants and the indi…" at bounding box center [607, 265] width 259 height 288
drag, startPoint x: 736, startPoint y: 189, endPoint x: 748, endPoint y: 194, distance: 14.0
click at [740, 239] on div "Question 32 The word incursions in the paragraph is closest in meaning to: A Fa…" at bounding box center [454, 244] width 599 height 329
drag, startPoint x: 747, startPoint y: 192, endPoint x: 743, endPoint y: 197, distance: 6.4
click at [746, 199] on div "Question 32 The word incursions in the paragraph is closest in meaning to: A Fa…" at bounding box center [454, 244] width 599 height 329
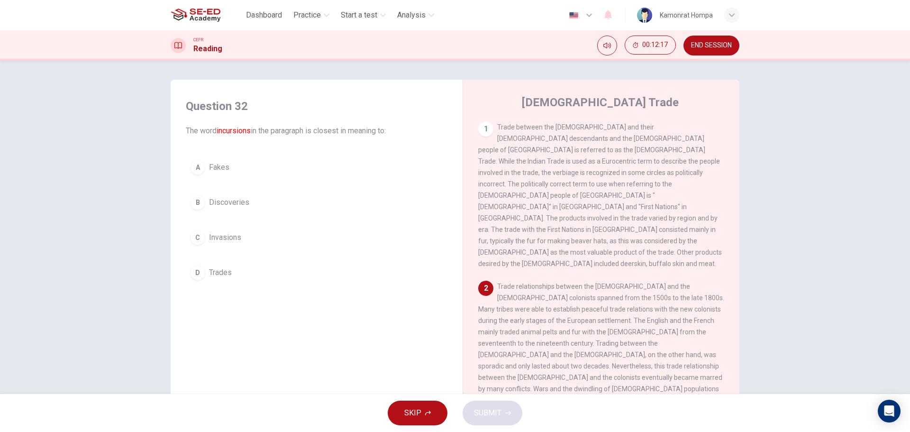
drag, startPoint x: 741, startPoint y: 195, endPoint x: 740, endPoint y: 227, distance: 31.3
click at [740, 227] on div "Question 32 The word incursions in the paragraph is closest in meaning to: A Fa…" at bounding box center [454, 244] width 599 height 329
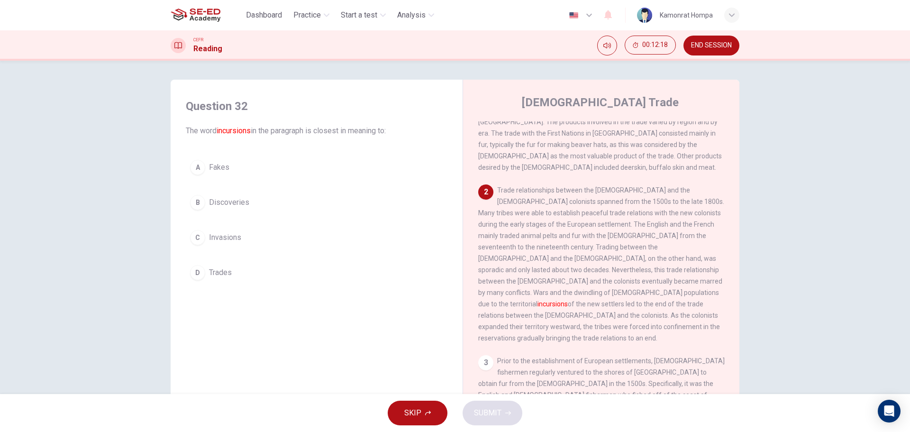
scroll to position [148, 0]
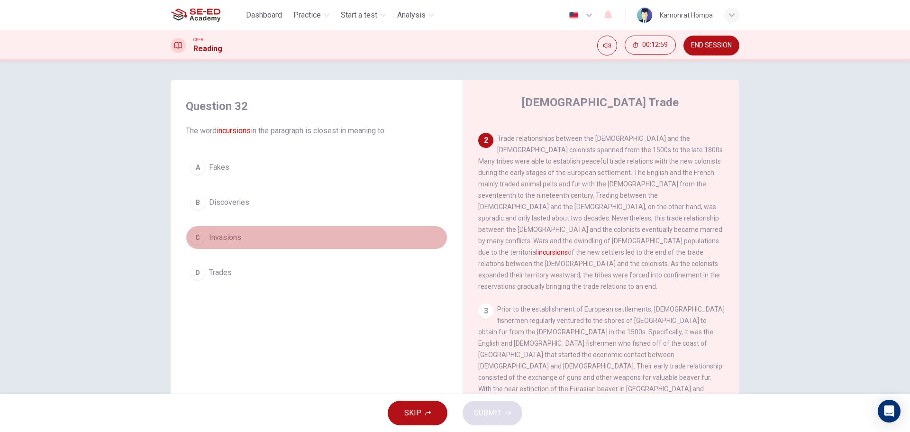
click at [220, 231] on button "C Invasions" at bounding box center [317, 238] width 262 height 24
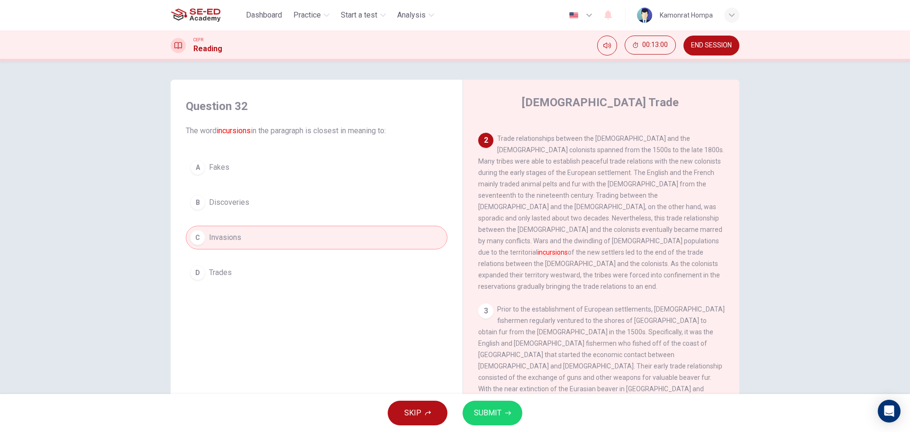
click at [494, 405] on button "SUBMIT" at bounding box center [493, 412] width 60 height 25
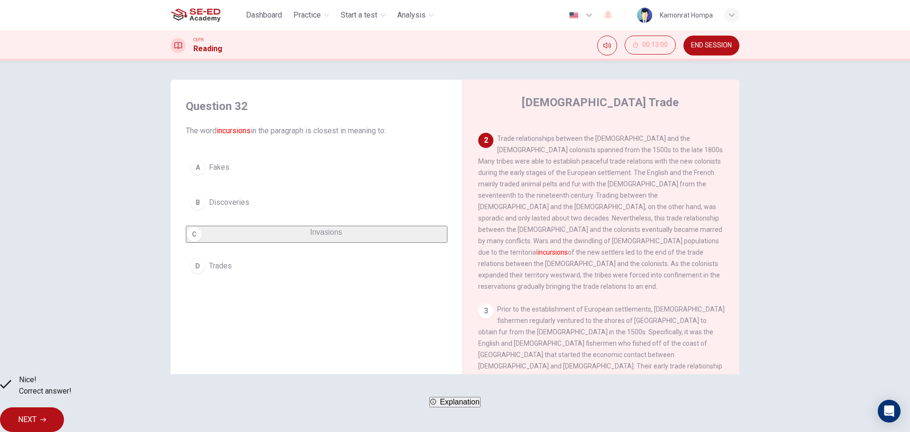
click at [36, 413] on span "NEXT" at bounding box center [27, 419] width 18 height 13
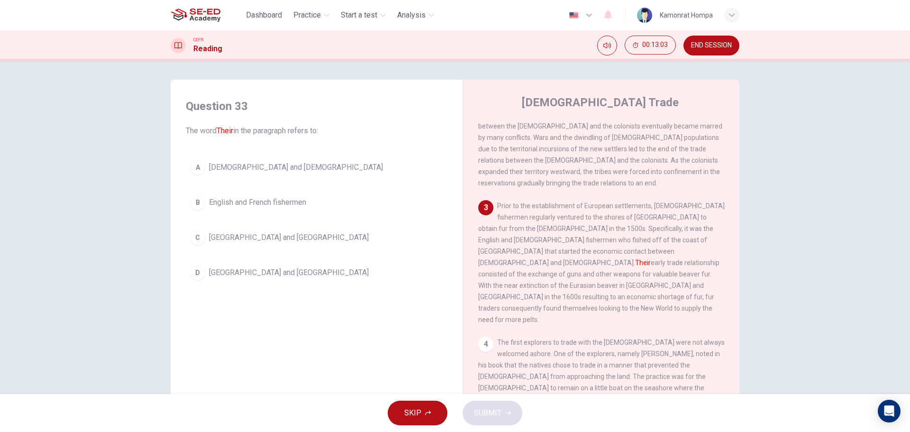
scroll to position [250, 0]
drag, startPoint x: 614, startPoint y: 209, endPoint x: 684, endPoint y: 209, distance: 70.1
click at [684, 209] on span "Prior to the establishment of European settlements, European fishermen regularl…" at bounding box center [601, 263] width 246 height 121
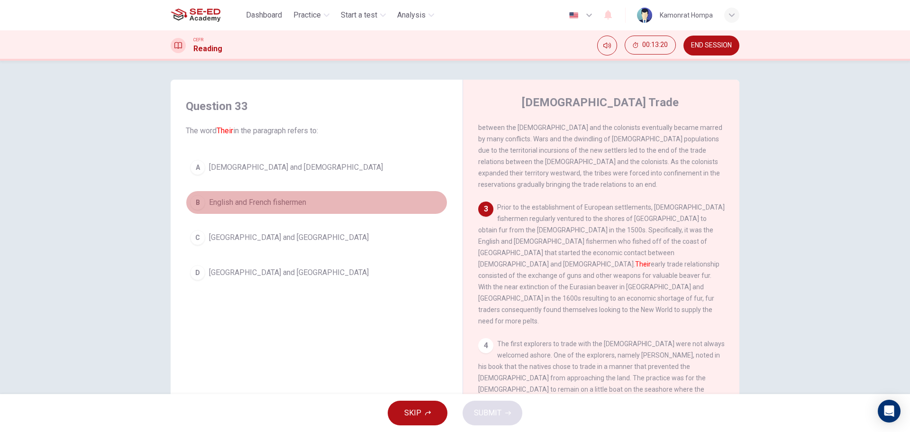
click at [291, 202] on span "English and French fishermen" at bounding box center [257, 202] width 97 height 11
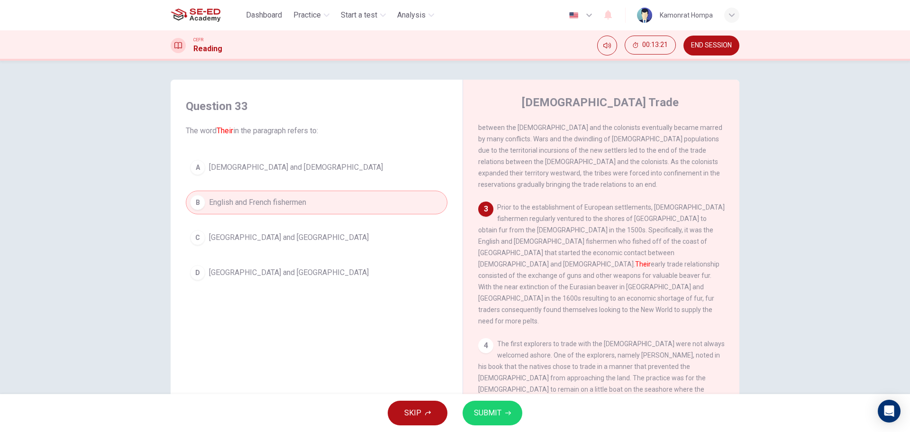
click at [503, 419] on button "SUBMIT" at bounding box center [493, 412] width 60 height 25
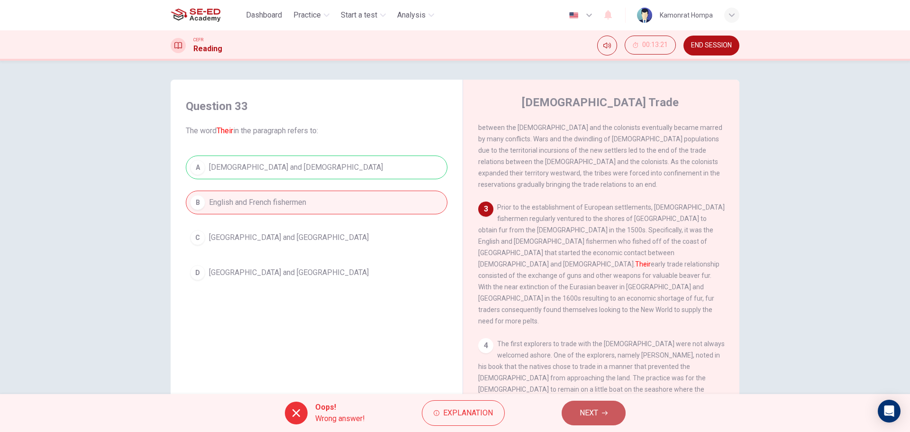
click at [603, 414] on icon "button" at bounding box center [605, 413] width 6 height 6
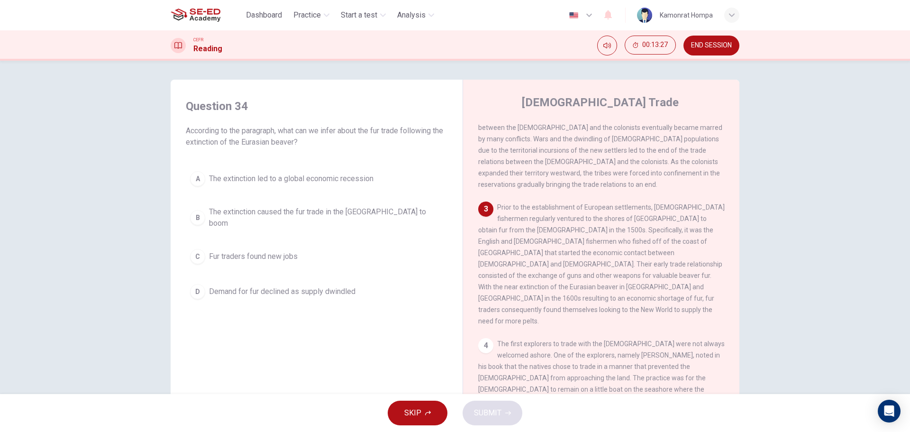
drag, startPoint x: 728, startPoint y: 255, endPoint x: 725, endPoint y: 251, distance: 4.9
click at [725, 251] on div "1 Trade between the Europeans and their North American descendants and the indi…" at bounding box center [607, 265] width 259 height 288
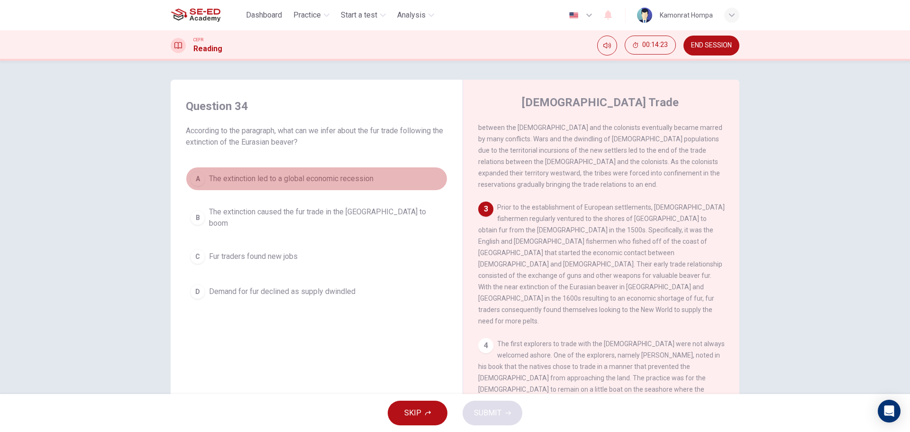
click at [229, 181] on span "The extinction led to a global economic recession" at bounding box center [291, 178] width 164 height 11
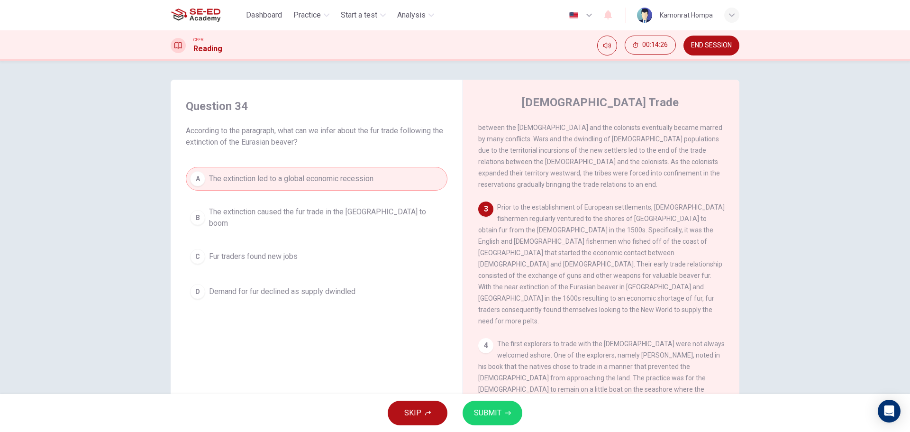
click at [369, 217] on span "The extinction caused the fur trade in the New World to boom" at bounding box center [326, 217] width 234 height 23
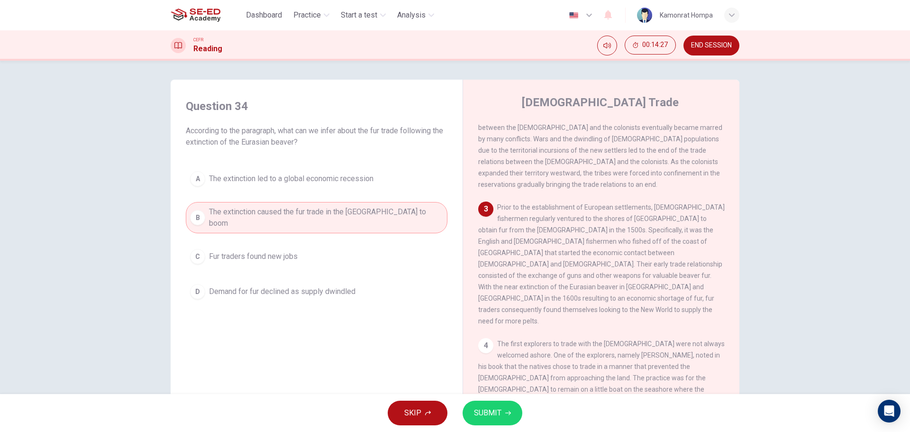
click at [489, 405] on button "SUBMIT" at bounding box center [493, 412] width 60 height 25
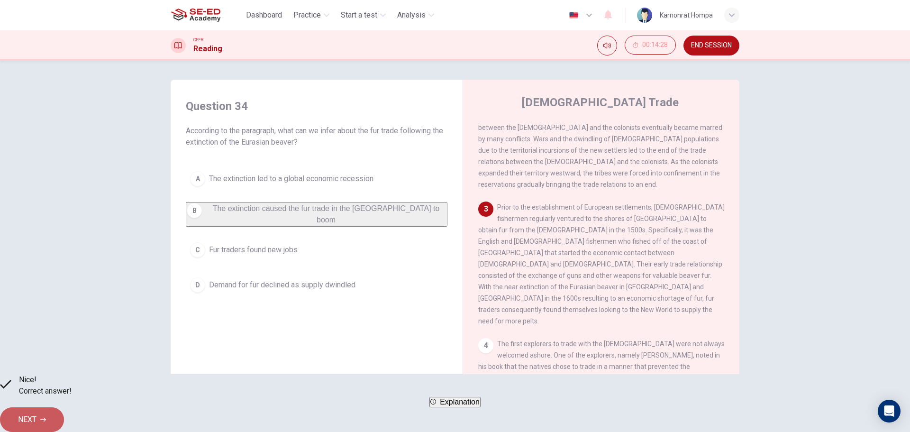
click at [36, 413] on span "NEXT" at bounding box center [27, 419] width 18 height 13
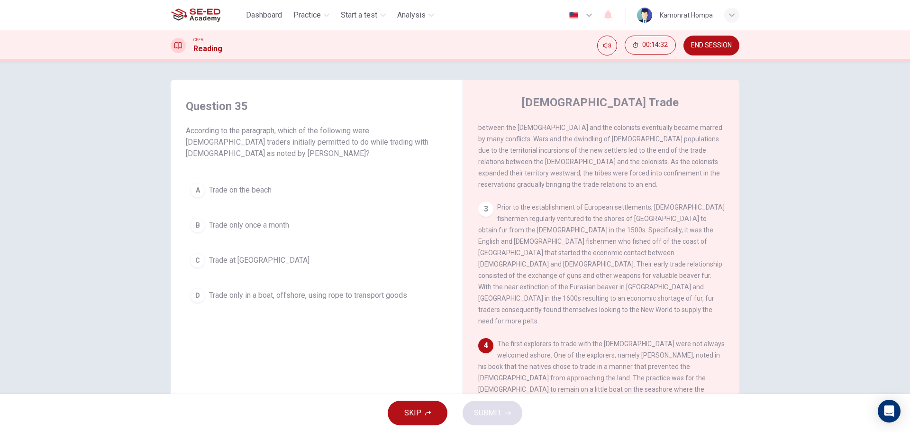
drag, startPoint x: 728, startPoint y: 249, endPoint x: 729, endPoint y: 264, distance: 15.2
click at [729, 264] on div "1 Trade between the Europeans and their North American descendants and the indi…" at bounding box center [607, 265] width 259 height 288
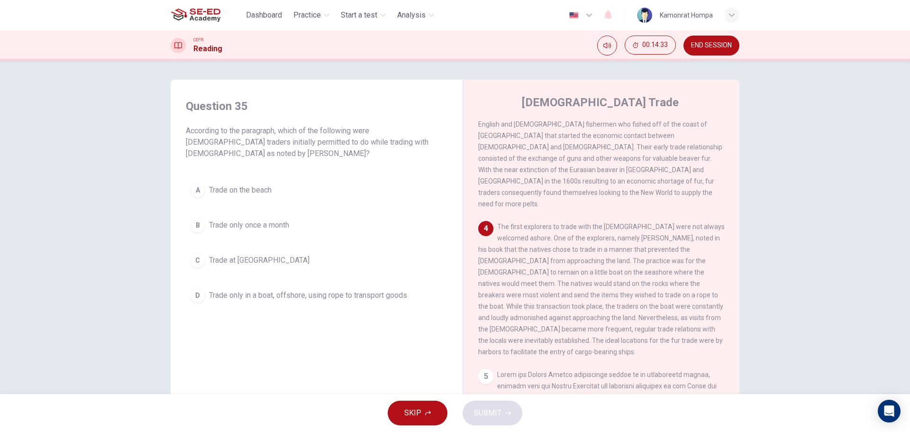
scroll to position [361, 0]
drag, startPoint x: 735, startPoint y: 273, endPoint x: 728, endPoint y: 277, distance: 7.6
click at [728, 277] on div "Native American Trade 1 Trade between the Europeans and their North American de…" at bounding box center [601, 252] width 277 height 345
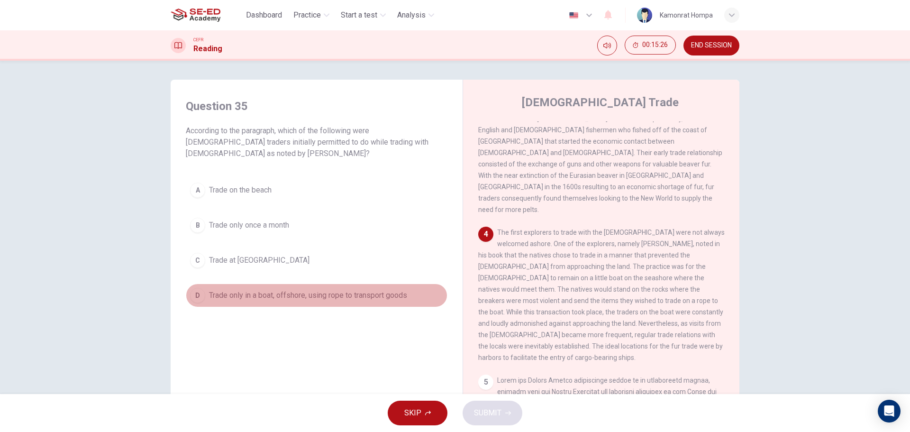
click at [265, 301] on button "D Trade only in a boat, offshore, using rope to transport goods" at bounding box center [317, 295] width 262 height 24
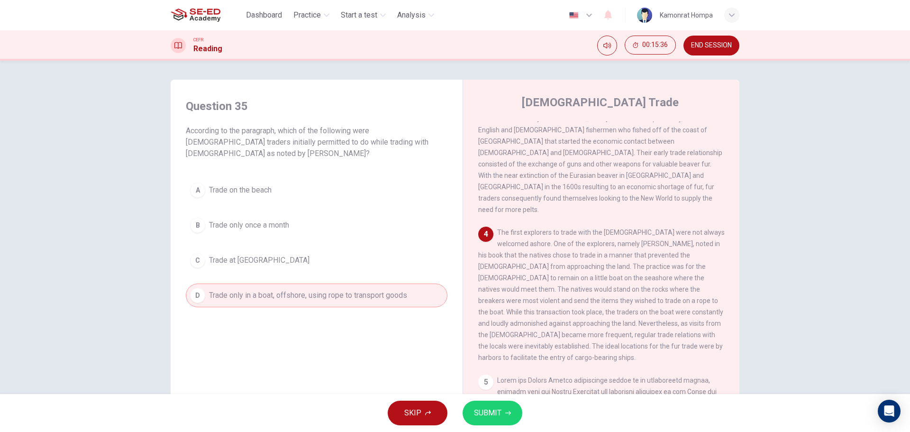
click at [367, 274] on div "A Trade on the beach B Trade only once a month C Trade at neutral harbors D Tra…" at bounding box center [317, 242] width 262 height 129
click at [354, 263] on button "C Trade at neutral harbors" at bounding box center [317, 260] width 262 height 24
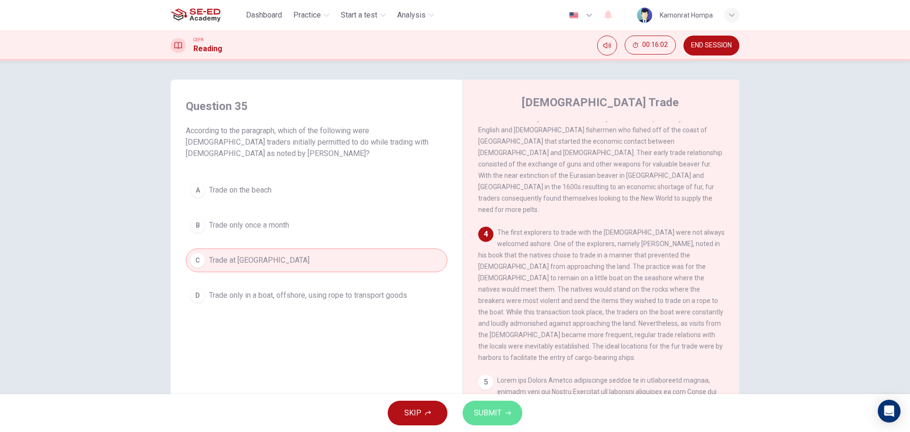
click at [510, 420] on button "SUBMIT" at bounding box center [493, 412] width 60 height 25
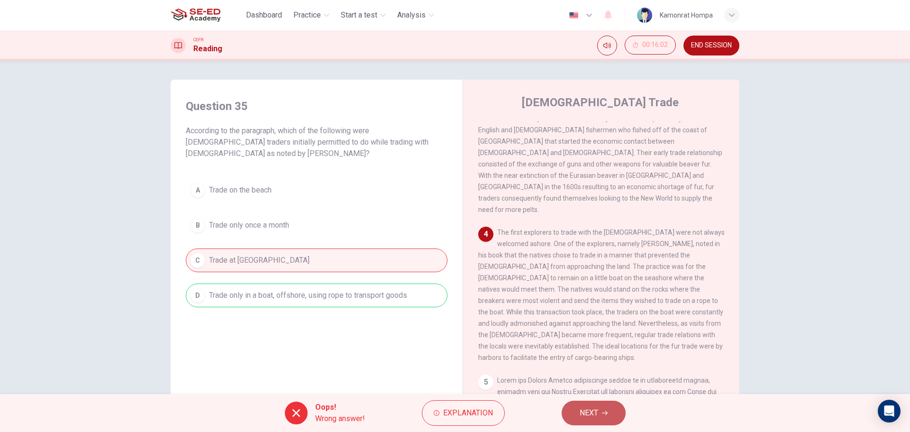
click at [592, 408] on span "NEXT" at bounding box center [589, 412] width 18 height 13
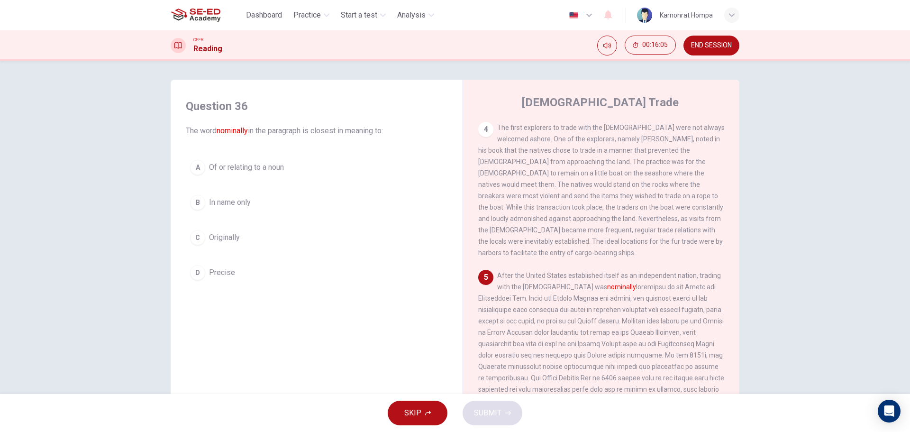
scroll to position [504, 0]
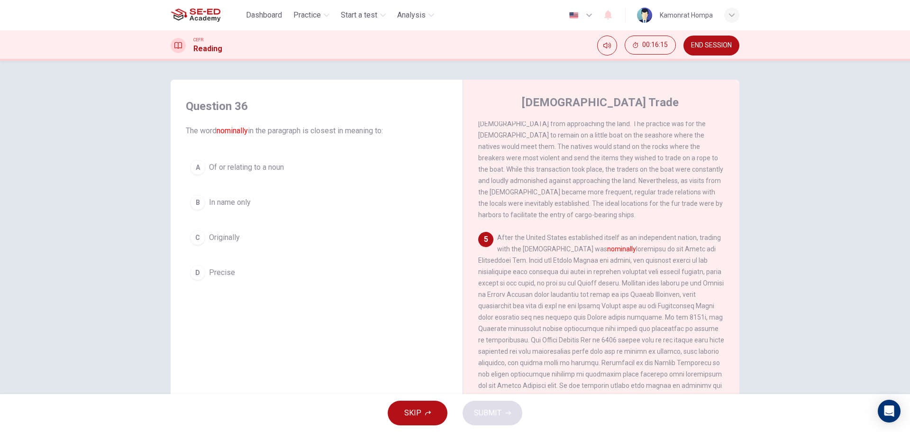
click at [235, 236] on span "Originally" at bounding box center [224, 237] width 31 height 11
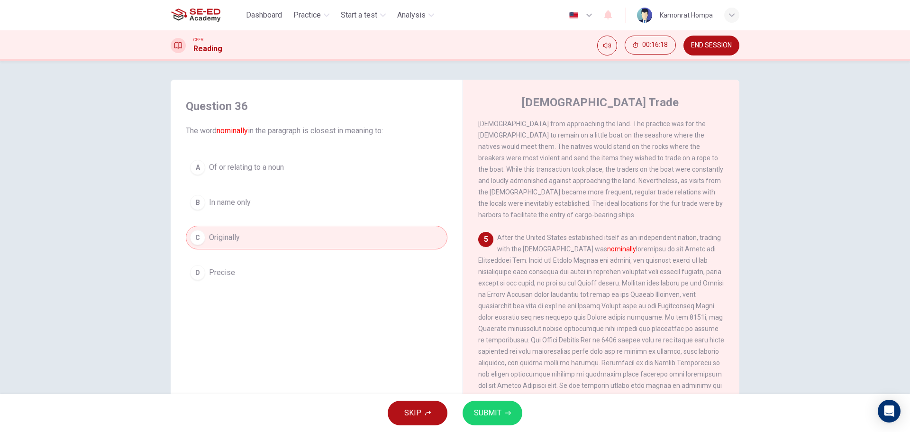
click at [510, 413] on button "SUBMIT" at bounding box center [493, 412] width 60 height 25
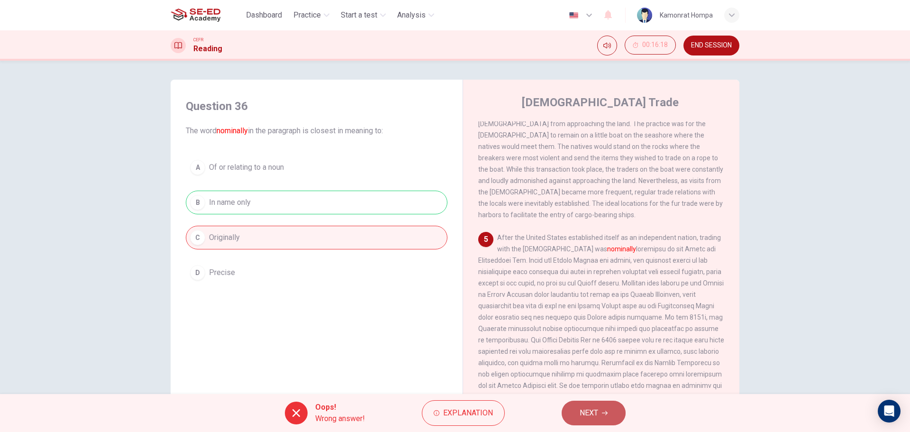
click at [582, 407] on span "NEXT" at bounding box center [589, 412] width 18 height 13
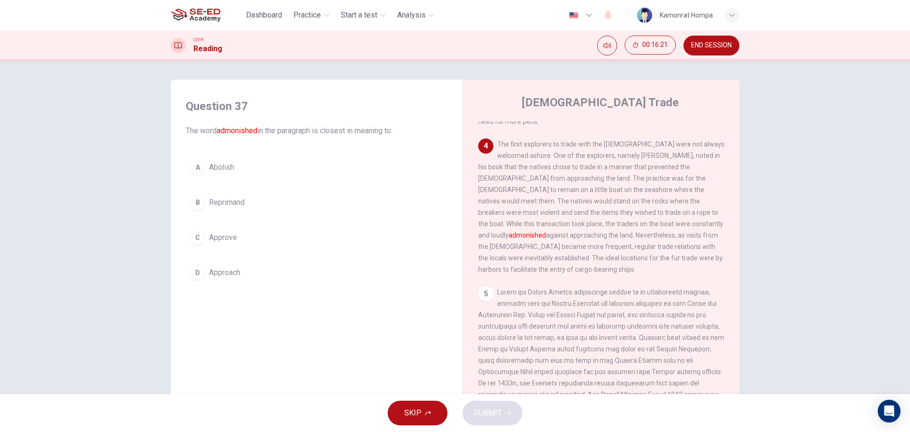
scroll to position [447, 0]
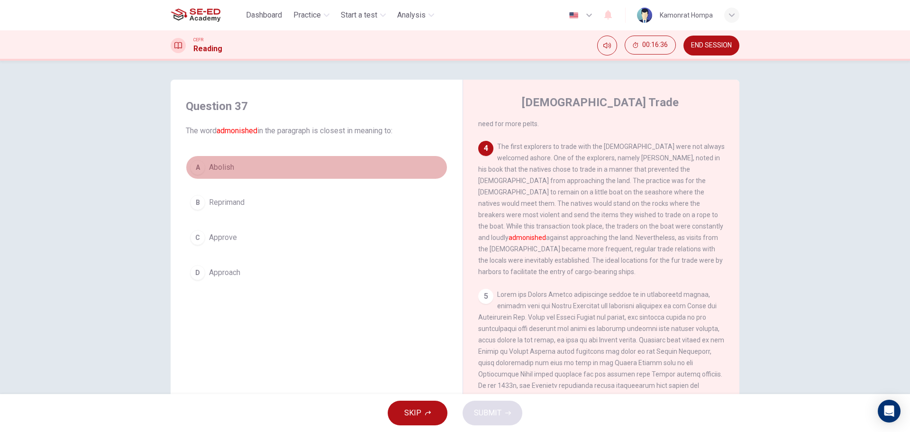
click at [220, 165] on span "Abolish" at bounding box center [221, 167] width 25 height 11
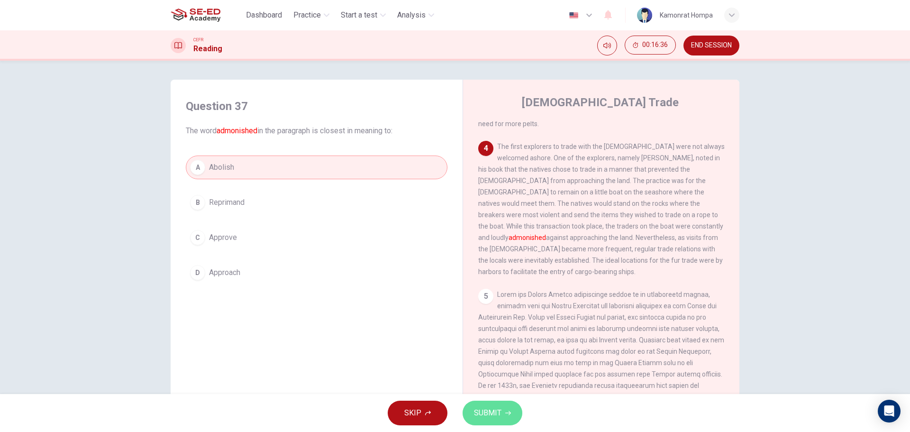
click at [491, 421] on button "SUBMIT" at bounding box center [493, 412] width 60 height 25
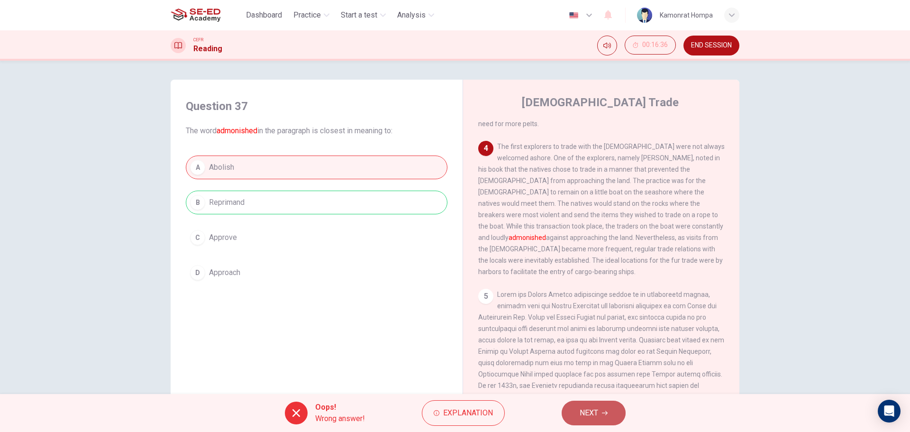
click at [575, 412] on button "NEXT" at bounding box center [594, 412] width 64 height 25
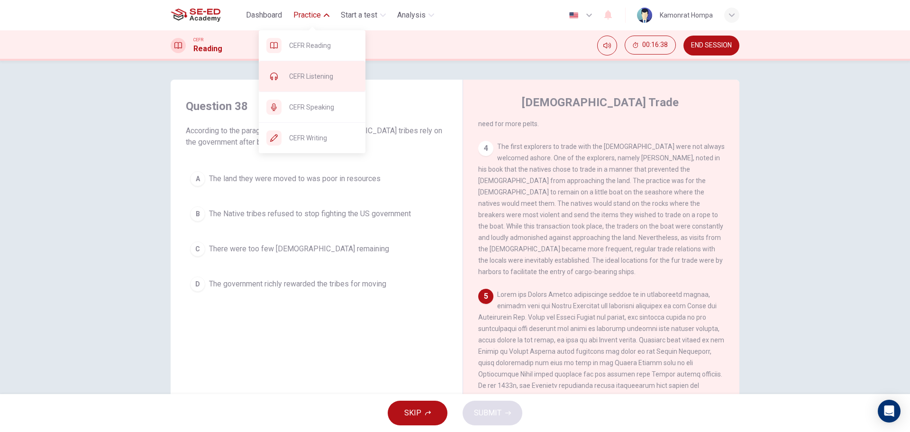
click at [326, 75] on span "CEFR Listening" at bounding box center [323, 76] width 69 height 11
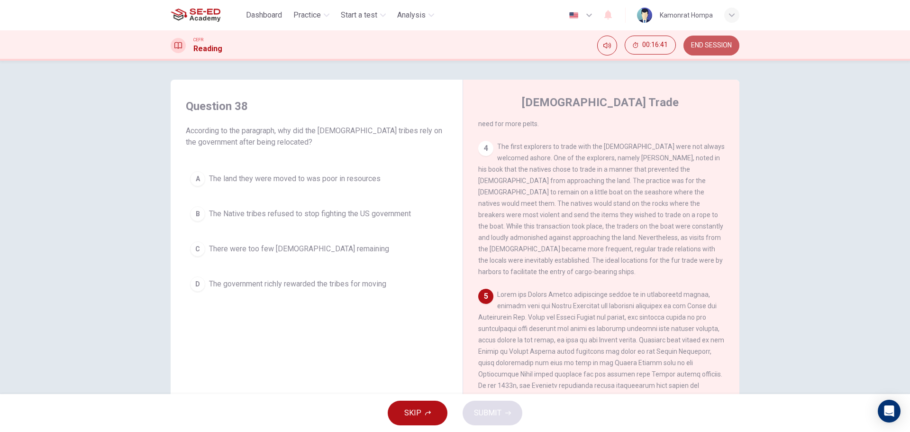
click at [710, 40] on button "END SESSION" at bounding box center [711, 46] width 56 height 20
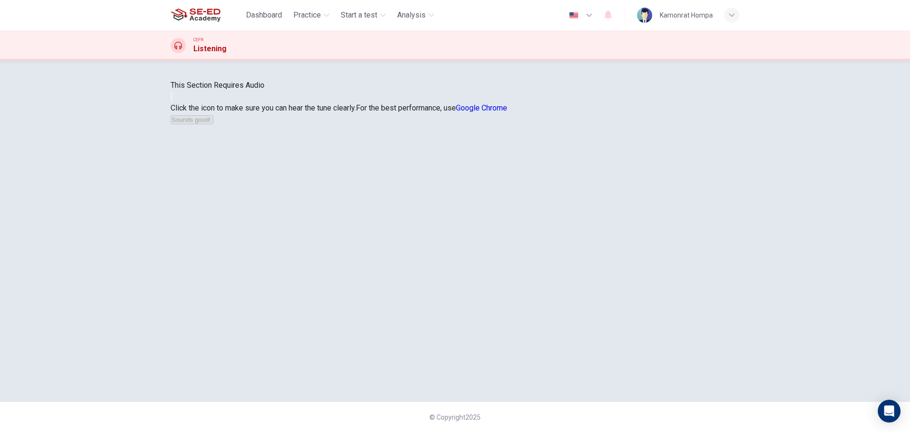
click at [173, 101] on button "button" at bounding box center [172, 96] width 2 height 9
click at [213, 124] on button "Sounds good!" at bounding box center [192, 119] width 43 height 9
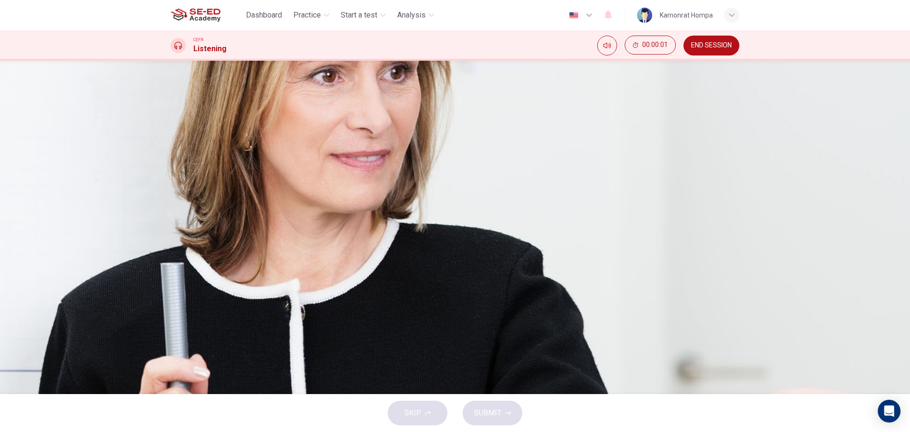
click at [172, 251] on icon "button" at bounding box center [172, 251] width 0 height 0
click at [339, 201] on span "The hurricanes in the 2005 hurricane season" at bounding box center [267, 195] width 146 height 11
click at [505, 414] on icon "button" at bounding box center [508, 413] width 6 height 6
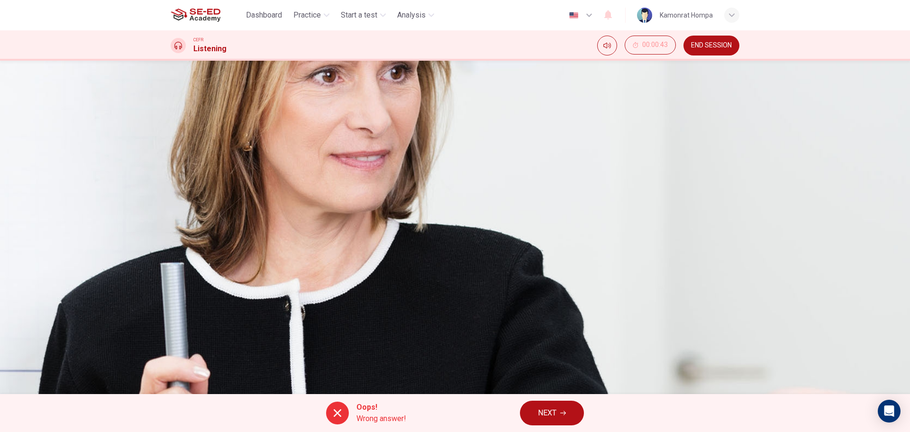
click at [544, 418] on span "NEXT" at bounding box center [547, 412] width 18 height 13
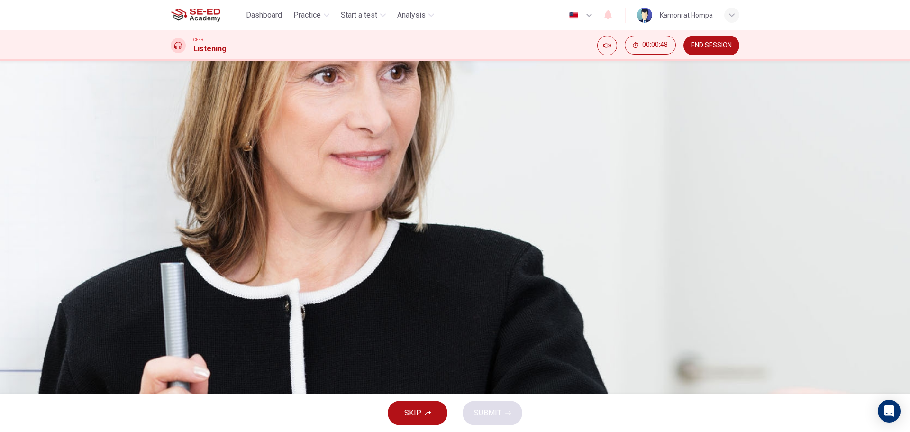
click at [286, 154] on span "The active hurricane season" at bounding box center [240, 148] width 92 height 11
click at [493, 184] on button "B The excessive rainfall" at bounding box center [455, 172] width 569 height 24
click at [500, 420] on button "SUBMIT" at bounding box center [493, 412] width 60 height 25
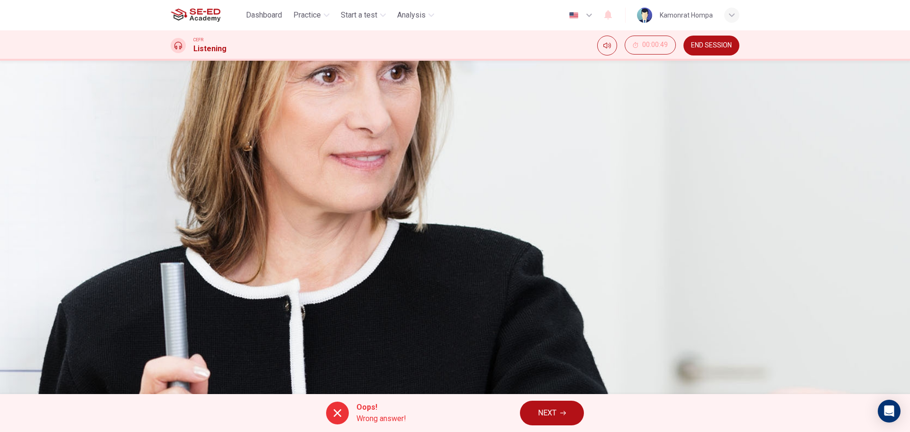
type input "15"
